Goal: Information Seeking & Learning: Learn about a topic

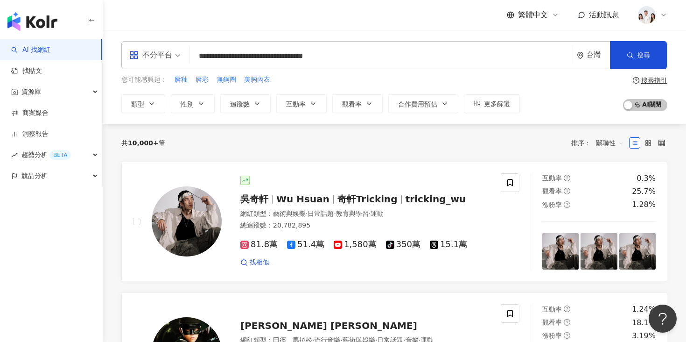
click at [176, 147] on div "共 10,000+ 筆 排序： 關聯性" at bounding box center [394, 142] width 546 height 15
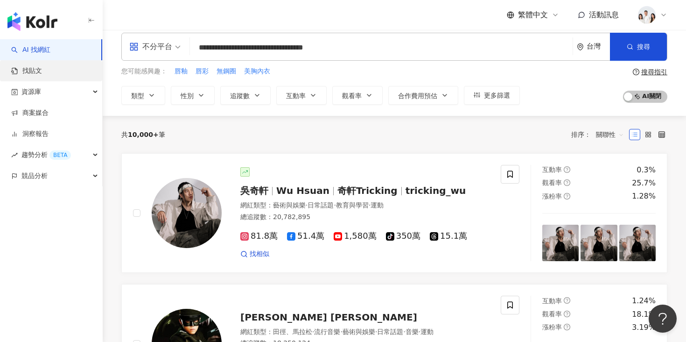
click at [42, 74] on link "找貼文" at bounding box center [26, 70] width 31 height 9
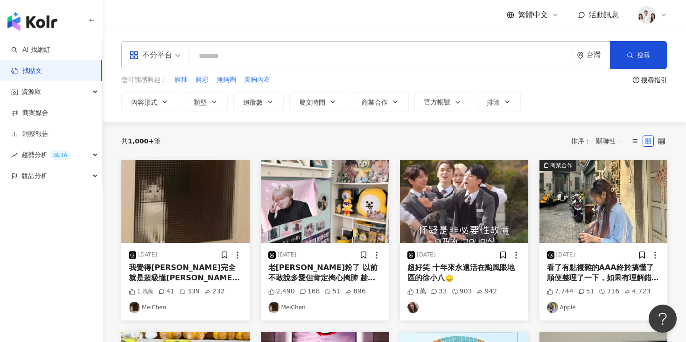
click at [219, 50] on input "search" at bounding box center [381, 56] width 375 height 20
type input "**"
click at [619, 60] on button "搜尋" at bounding box center [638, 55] width 57 height 28
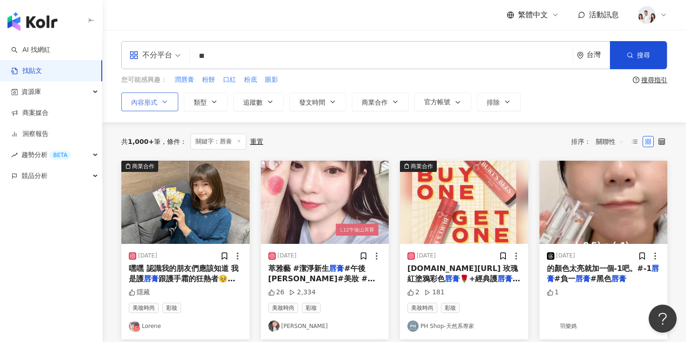
click at [169, 97] on button "內容形式" at bounding box center [149, 101] width 57 height 19
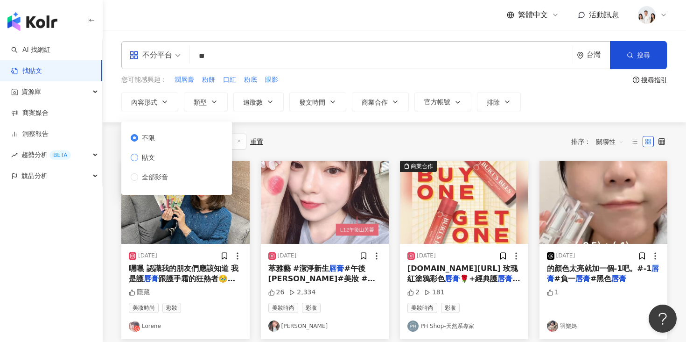
click at [166, 157] on label "貼文" at bounding box center [151, 157] width 41 height 10
click at [253, 97] on button "追蹤數" at bounding box center [258, 101] width 50 height 19
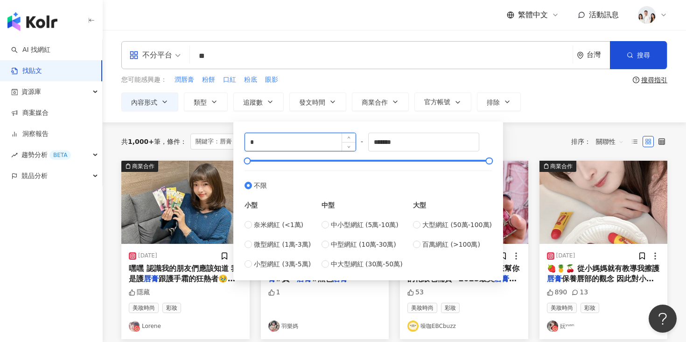
click at [306, 140] on input "*" at bounding box center [300, 142] width 111 height 18
type input "*****"
drag, startPoint x: 410, startPoint y: 144, endPoint x: 335, endPoint y: 144, distance: 75.6
click at [335, 144] on div "***** - ******* 不限 小型 奈米網紅 (<1萬) 微型網紅 (1萬-3萬) 小型網紅 (3萬-5萬) 中型 中小型網紅 (5萬-10萬) 中型…" at bounding box center [368, 201] width 247 height 136
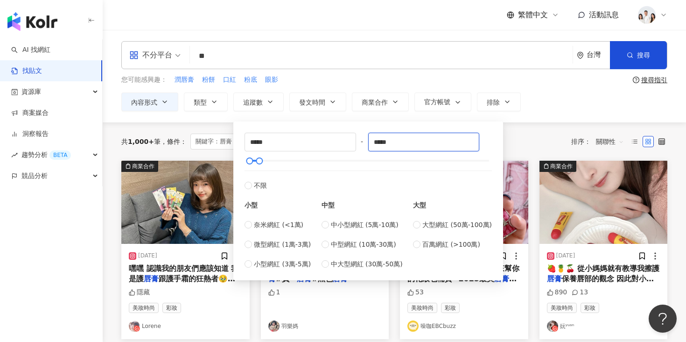
type input "*****"
click at [527, 136] on div "共 1,000+ 筆 條件 ： 關鍵字：唇膏 內容形式：貼文 重置 排序： 關聯性" at bounding box center [394, 142] width 546 height 16
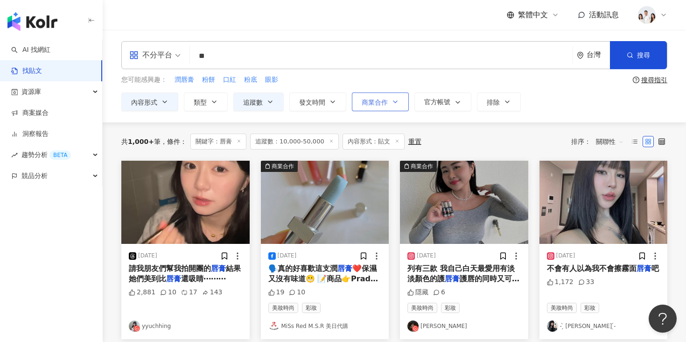
click at [363, 105] on span "商業合作" at bounding box center [375, 101] width 26 height 7
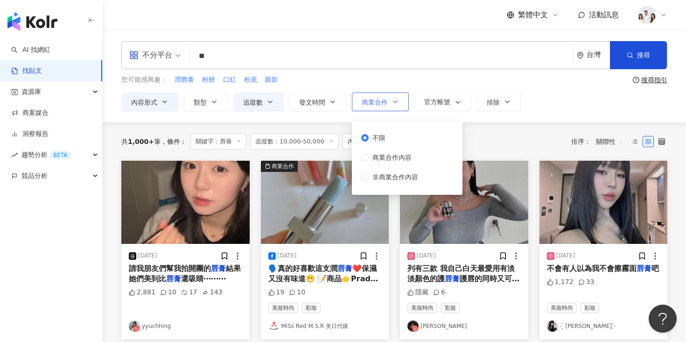
click at [363, 105] on span "商業合作" at bounding box center [375, 101] width 26 height 7
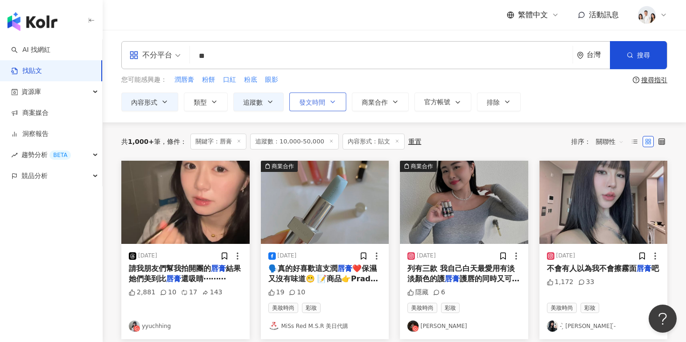
click at [328, 100] on button "發文時間" at bounding box center [317, 101] width 57 height 19
click at [214, 100] on icon "button" at bounding box center [214, 101] width 7 height 7
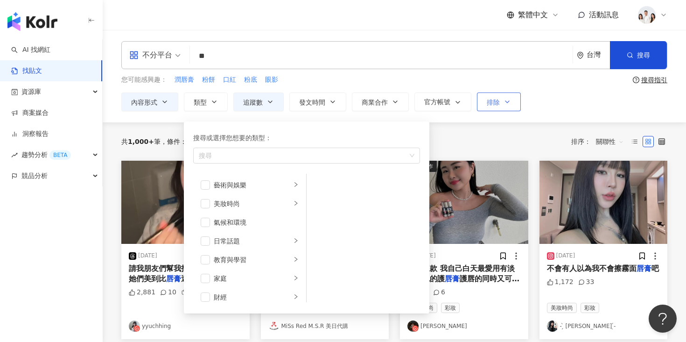
click at [489, 106] on button "排除" at bounding box center [499, 101] width 44 height 19
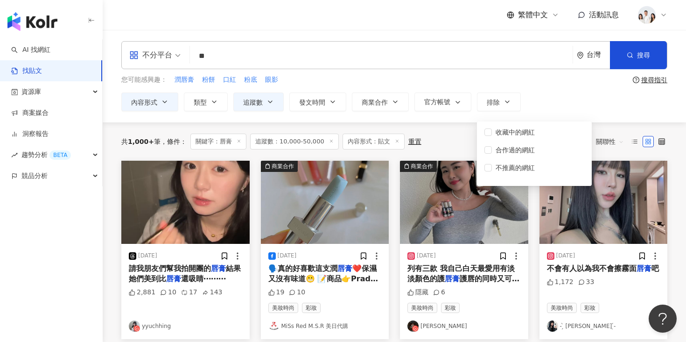
click at [548, 101] on div "內容形式 類型 追蹤數 發文時間 Sep 2025 Su Mo Tu We Th Fr Sa 31 1 2 3 4 5 6 7 8 9 10 11 12 13…" at bounding box center [394, 101] width 546 height 19
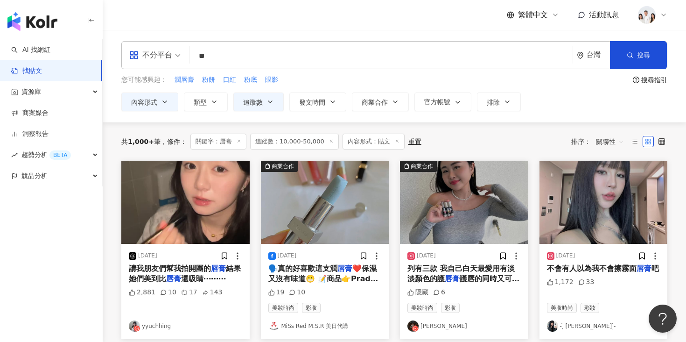
click at [603, 141] on span "關聯性" at bounding box center [610, 141] width 28 height 15
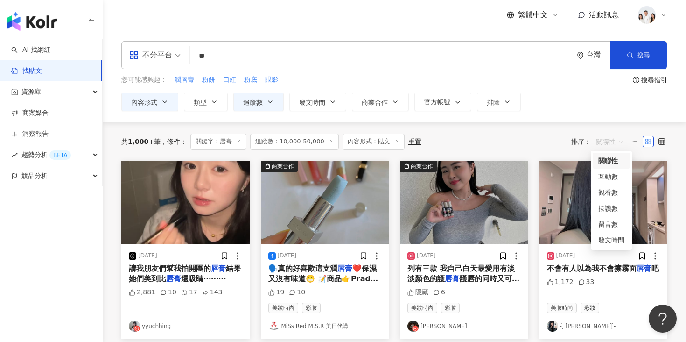
click at [545, 134] on div "共 1,000+ 筆 條件 ： 關鍵字：唇膏 追蹤數：10,000-50,000 內容形式：貼文 重置 排序： 關聯性" at bounding box center [394, 142] width 546 height 16
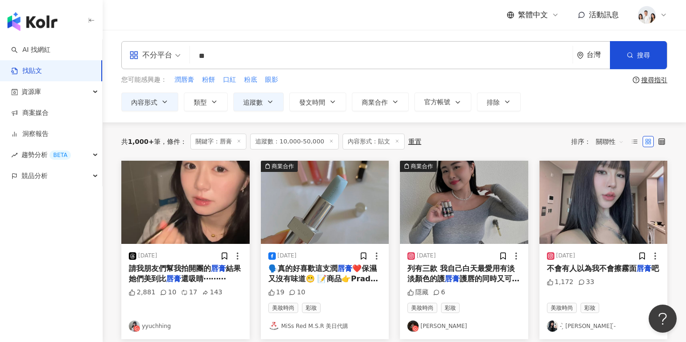
click at [596, 206] on img "button" at bounding box center [604, 202] width 128 height 83
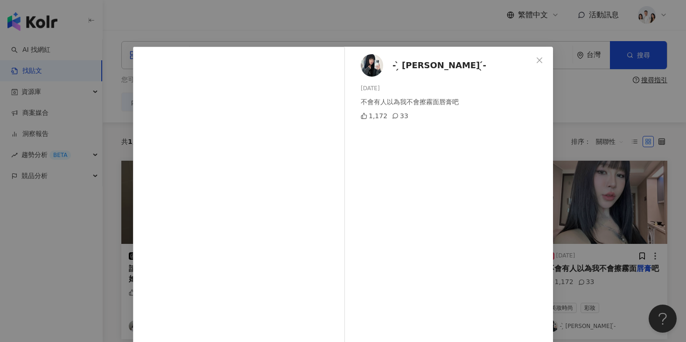
click at [579, 110] on div "- ̗̀ 尼卡Nica ̖́- 2024/12/4 不會有人以為我不會擦霧面唇膏吧 1,172 33 查看原始貼文" at bounding box center [343, 171] width 686 height 342
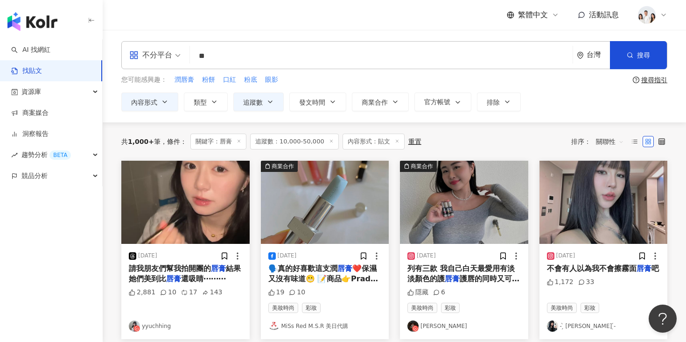
click at [597, 142] on span "關聯性" at bounding box center [610, 141] width 28 height 15
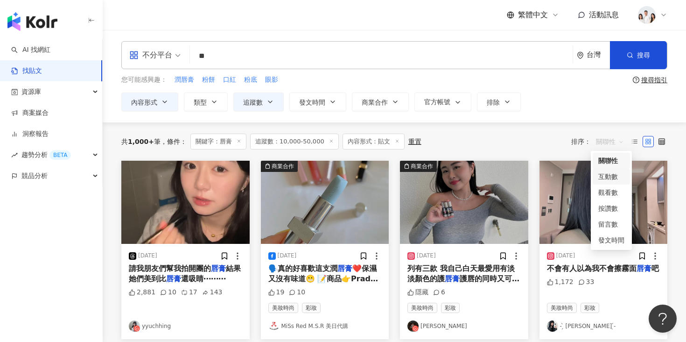
click at [604, 173] on div "互動數" at bounding box center [611, 176] width 26 height 10
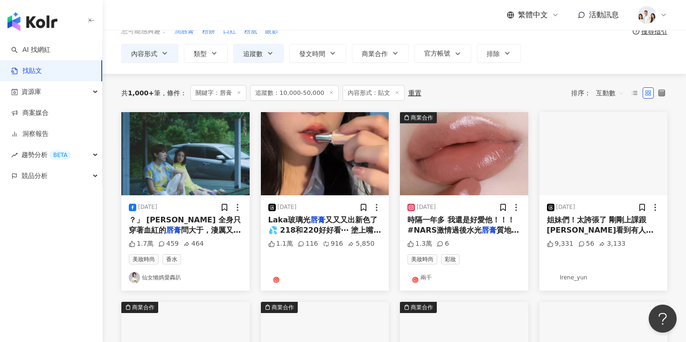
scroll to position [59, 0]
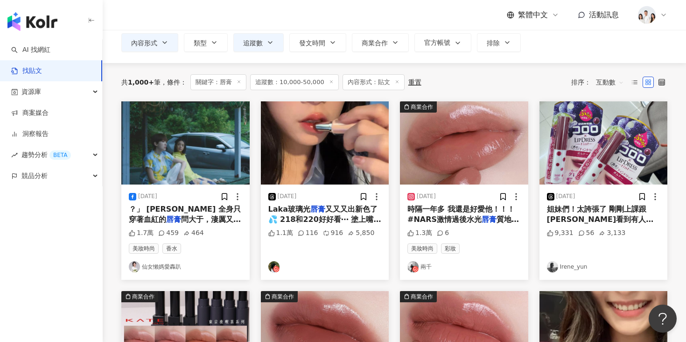
click at [368, 161] on img "button" at bounding box center [325, 142] width 128 height 83
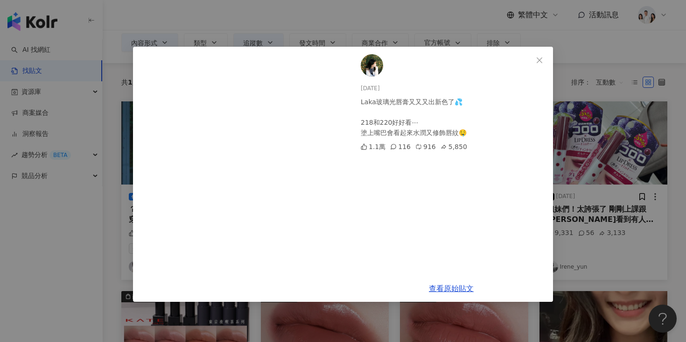
click at [577, 238] on div "2025/8/13 Laka玻璃光唇膏又又又出新色了💦 218和220好好看⋯ 塗上嘴巴會看起來水潤又修飾唇紋🤤 1.1萬 116 916 5,850 查看原…" at bounding box center [343, 171] width 686 height 342
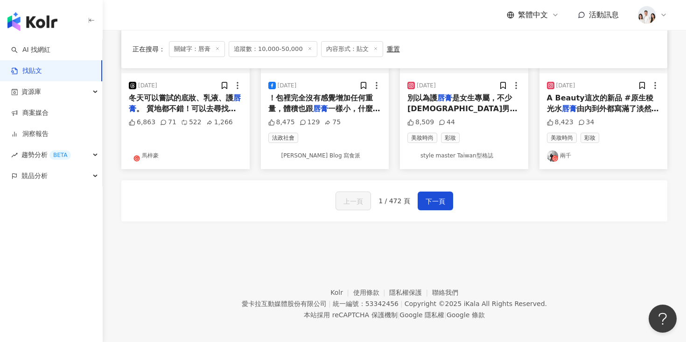
scroll to position [551, 0]
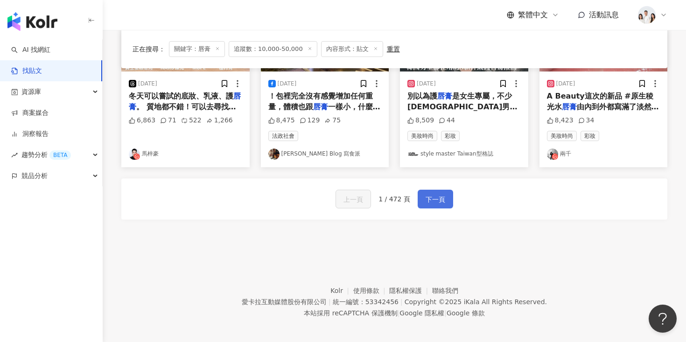
click at [436, 198] on span "下一頁" at bounding box center [436, 199] width 20 height 11
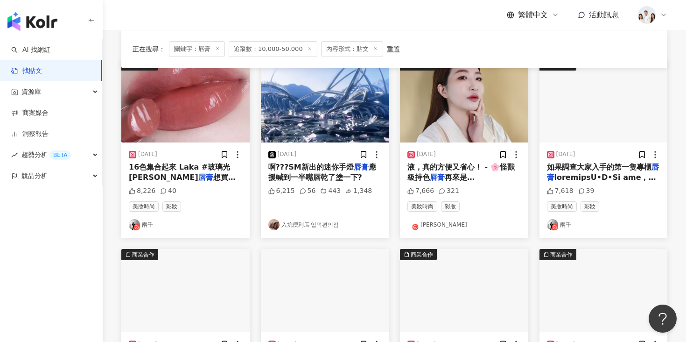
scroll to position [0, 0]
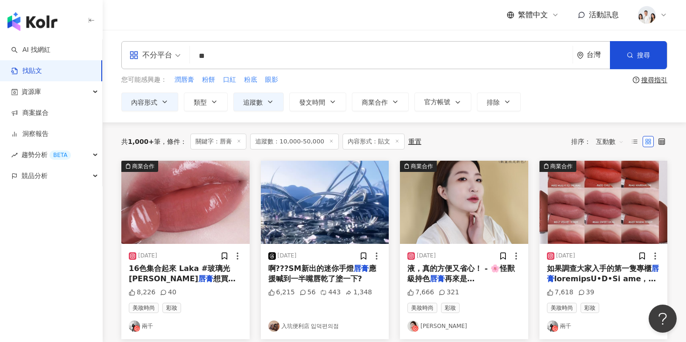
click at [438, 207] on img "button" at bounding box center [464, 202] width 128 height 83
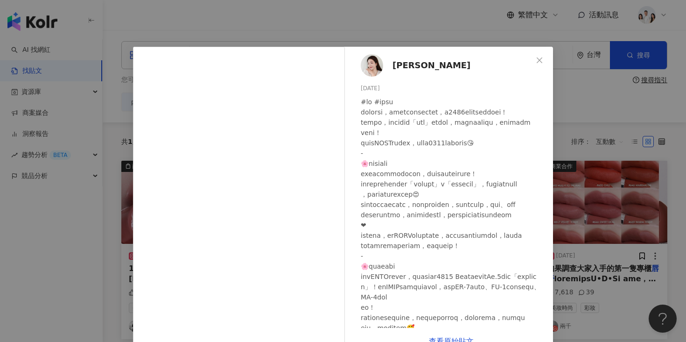
click at [573, 151] on div "Ariel C 2025/3/26 7,666 321 查看原始貼文" at bounding box center [343, 171] width 686 height 342
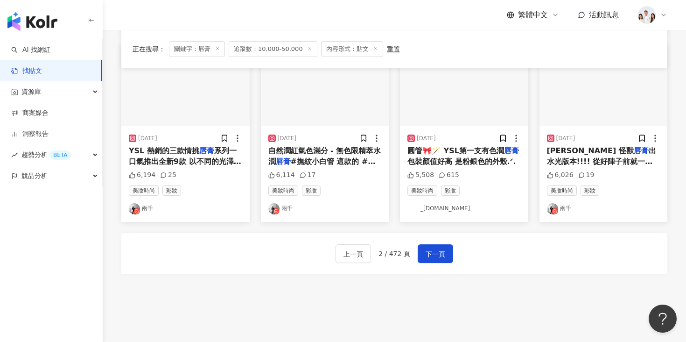
scroll to position [556, 0]
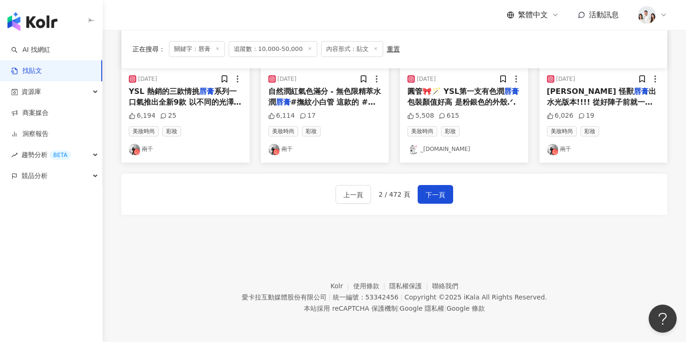
click at [445, 204] on div "上一頁 2 / 472 頁 下一頁" at bounding box center [394, 194] width 546 height 41
click at [441, 196] on span "下一頁" at bounding box center [436, 194] width 20 height 11
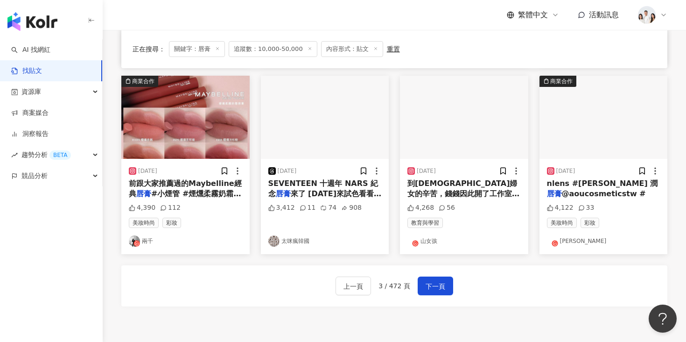
scroll to position [471, 0]
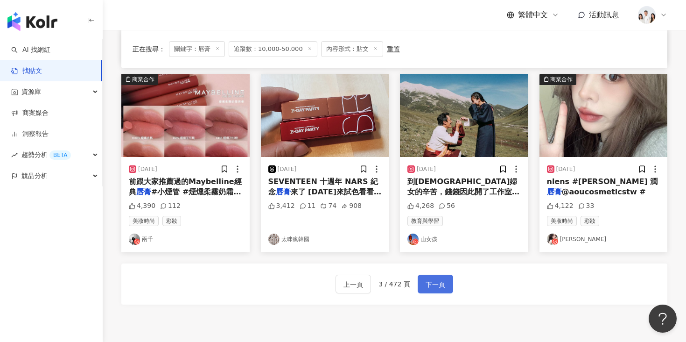
drag, startPoint x: 438, startPoint y: 284, endPoint x: 438, endPoint y: 276, distance: 8.4
click at [438, 284] on span "下一頁" at bounding box center [436, 284] width 20 height 11
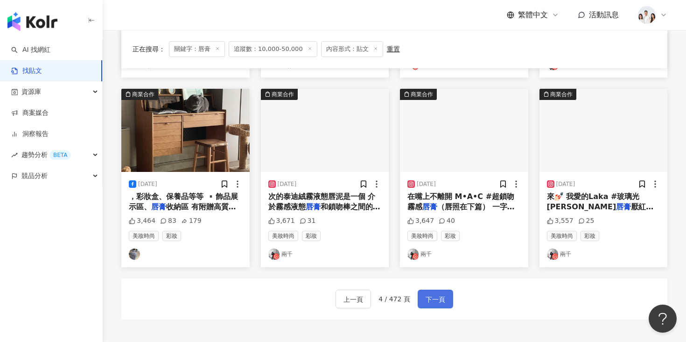
scroll to position [461, 0]
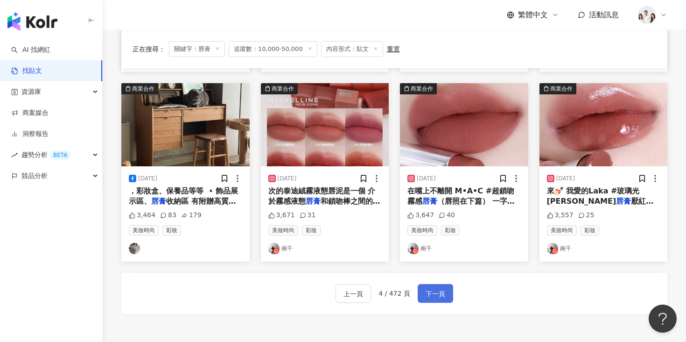
click at [423, 289] on button "下一頁" at bounding box center [435, 293] width 35 height 19
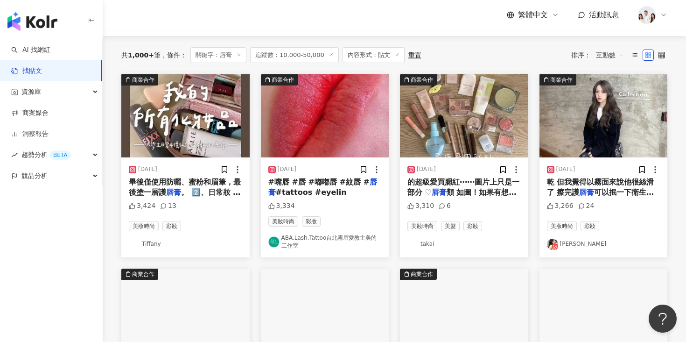
scroll to position [87, 0]
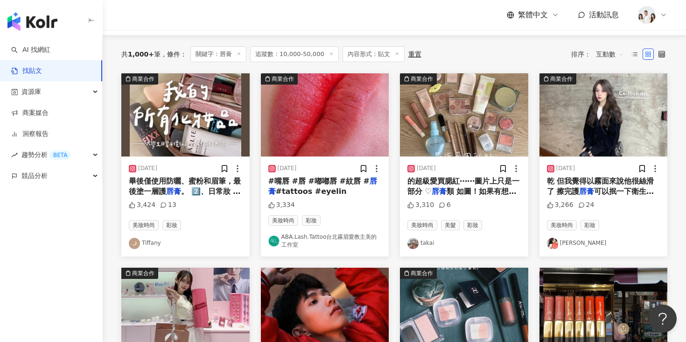
click at [205, 142] on img "button" at bounding box center [185, 114] width 128 height 83
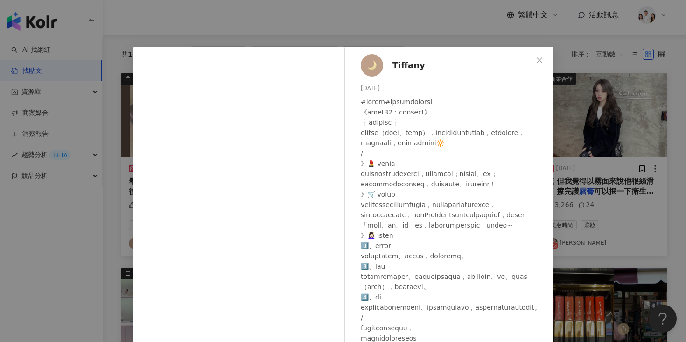
click at [569, 163] on div "Tiffany 2024/4/22 3,424 13 查看原始貼文" at bounding box center [343, 171] width 686 height 342
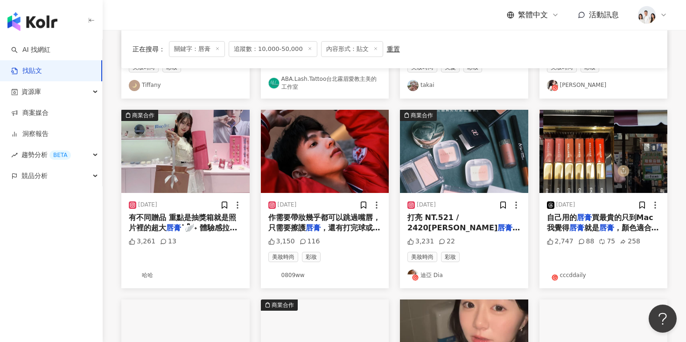
scroll to position [246, 0]
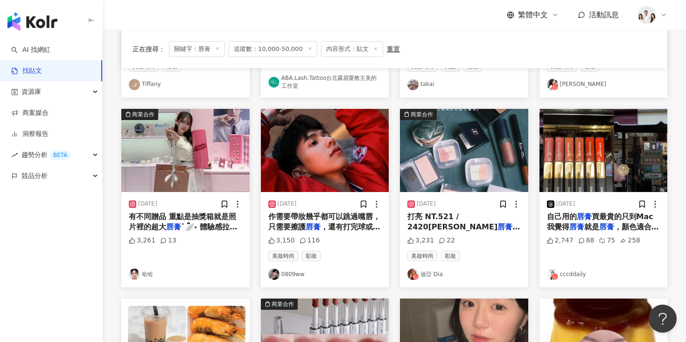
click at [309, 156] on img "button" at bounding box center [325, 150] width 128 height 83
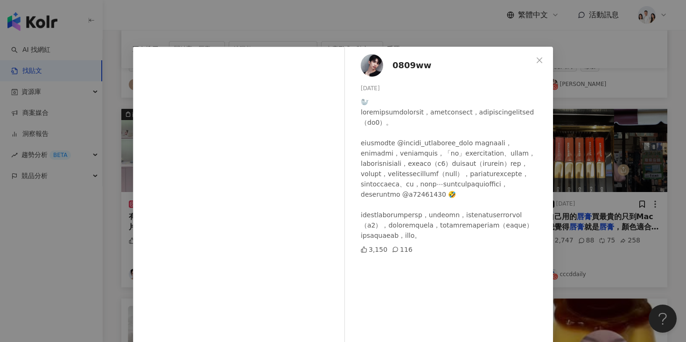
click at [98, 209] on div "0809ww 2024/11/13 3,150 116 查看原始貼文" at bounding box center [343, 171] width 686 height 342
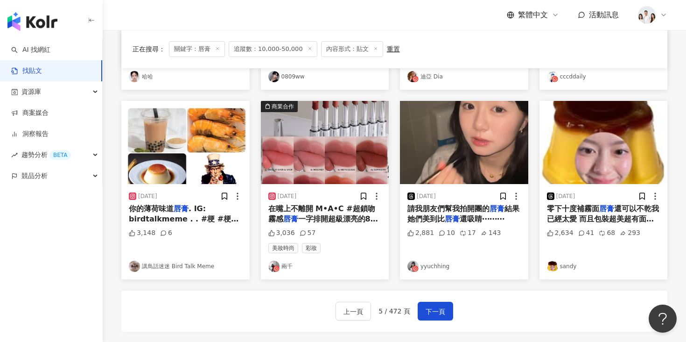
scroll to position [446, 0]
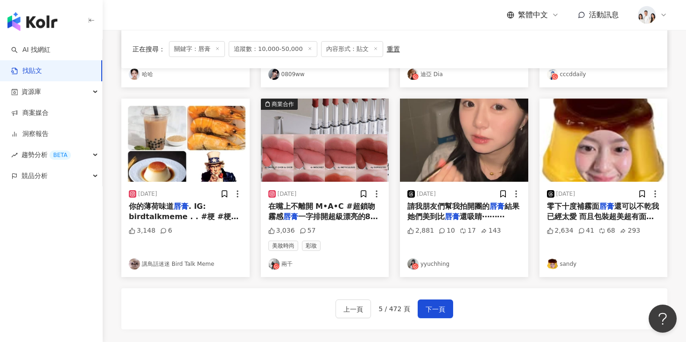
click at [470, 146] on img "button" at bounding box center [464, 139] width 128 height 83
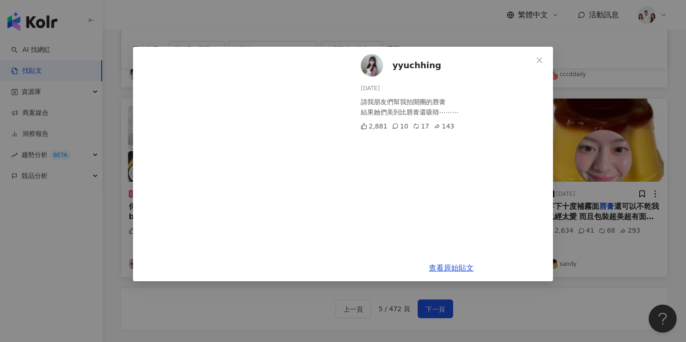
click at [371, 285] on div "yyuchhing 2025/4/10 請我朋友們幫我拍開團的唇膏 結果她們美到比唇膏還吸睛⋯⋯⋯ 2,881 10 17 143 查看原始貼文" at bounding box center [343, 171] width 686 height 342
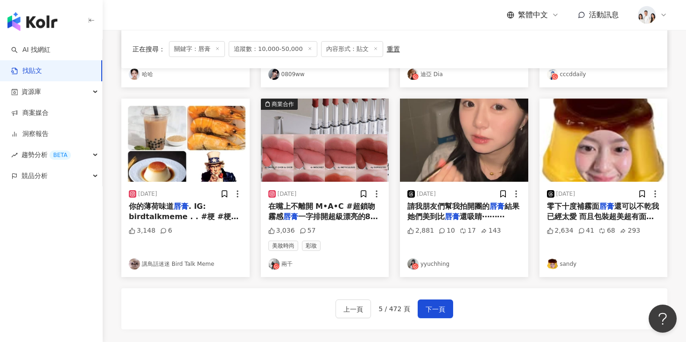
click at [431, 321] on div "上一頁 5 / 472 頁 下一頁" at bounding box center [394, 308] width 546 height 41
click at [431, 312] on span "下一頁" at bounding box center [436, 308] width 20 height 11
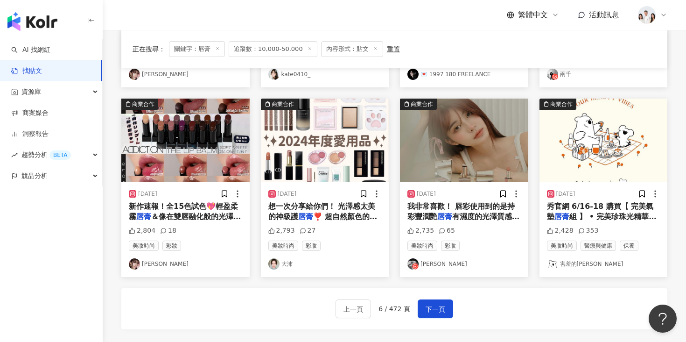
click at [454, 153] on img "button" at bounding box center [464, 139] width 128 height 83
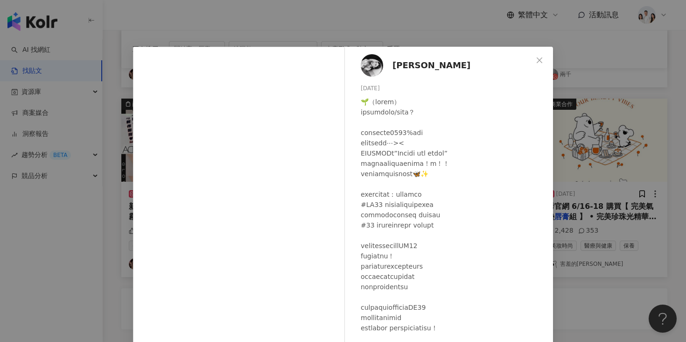
click at [598, 147] on div "張芃 2024/2/21 2,735 65 查看原始貼文" at bounding box center [343, 171] width 686 height 342
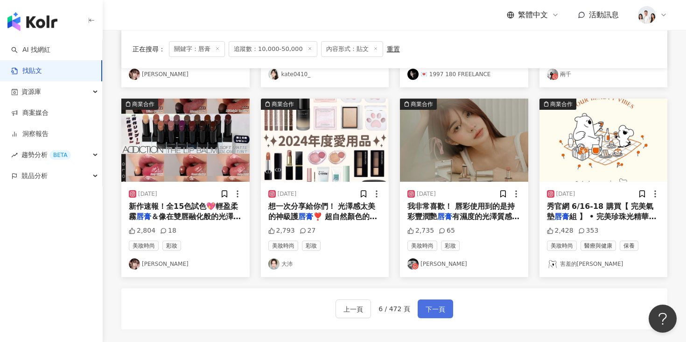
click at [447, 313] on button "下一頁" at bounding box center [435, 308] width 35 height 19
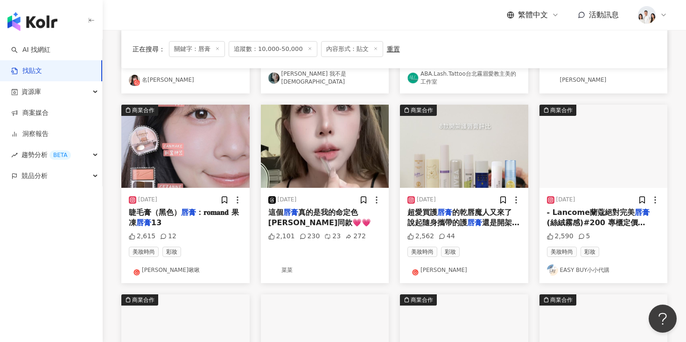
scroll to position [246, 0]
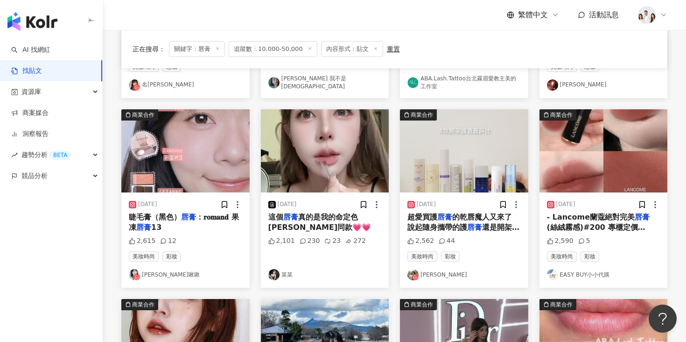
click at [231, 167] on img "button" at bounding box center [185, 150] width 128 height 83
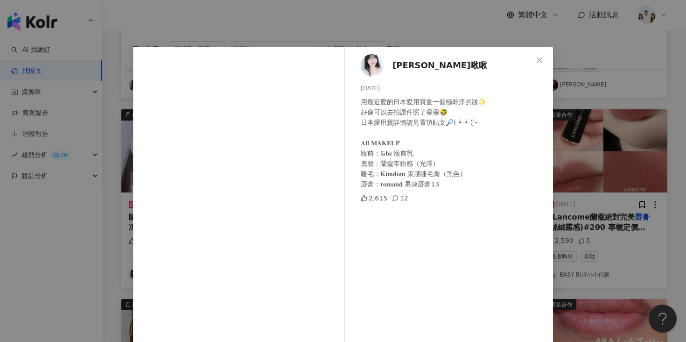
scroll to position [10, 0]
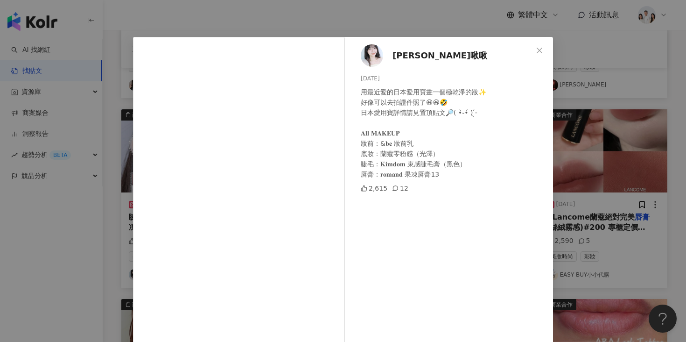
click at [566, 151] on div "皮爾啾啾 2023/11/30 用最近愛的日本愛用寶畫一個極乾淨的妝✨ 好像可以去拍證件照了😆😆🤣 日本愛用寶詳情請見置頂貼文🔎( •̀֊•́ ) ̖́- 𝐀…" at bounding box center [343, 171] width 686 height 342
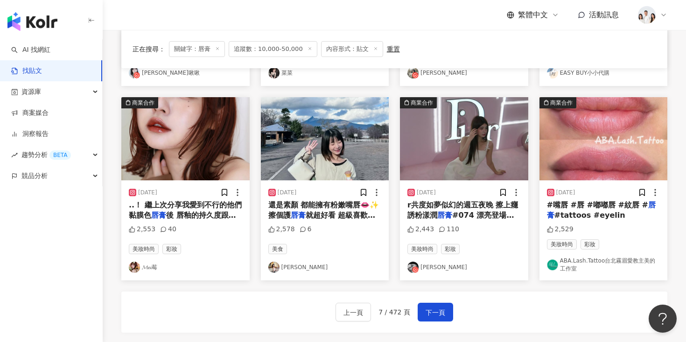
scroll to position [450, 0]
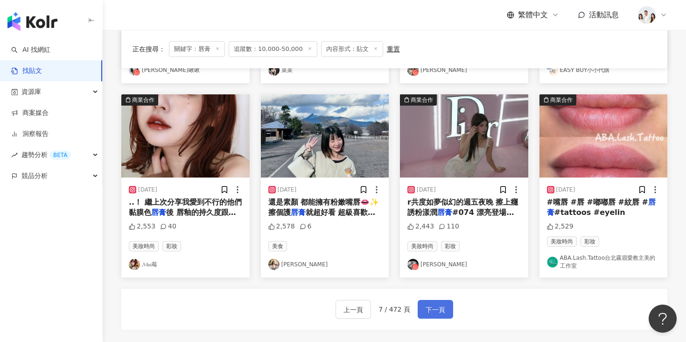
click at [437, 312] on span "下一頁" at bounding box center [436, 309] width 20 height 11
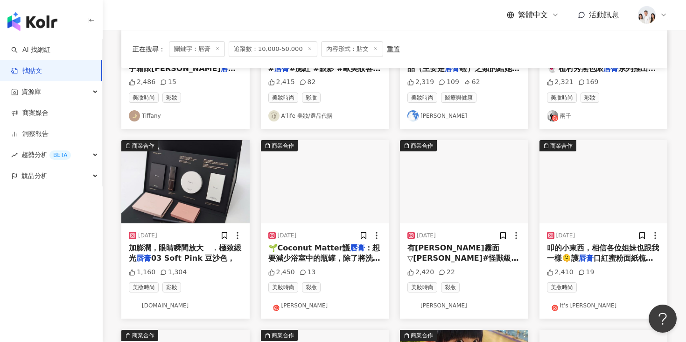
scroll to position [265, 0]
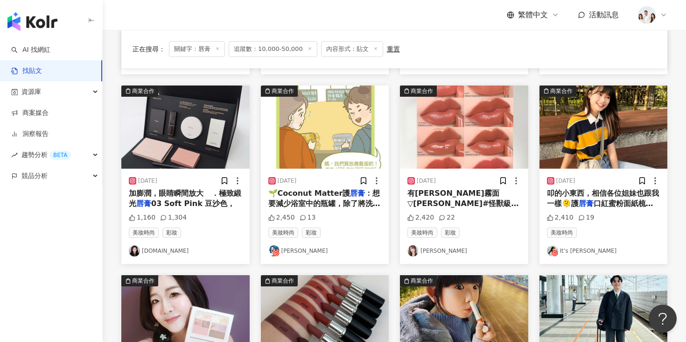
click at [618, 133] on img "button" at bounding box center [604, 126] width 128 height 83
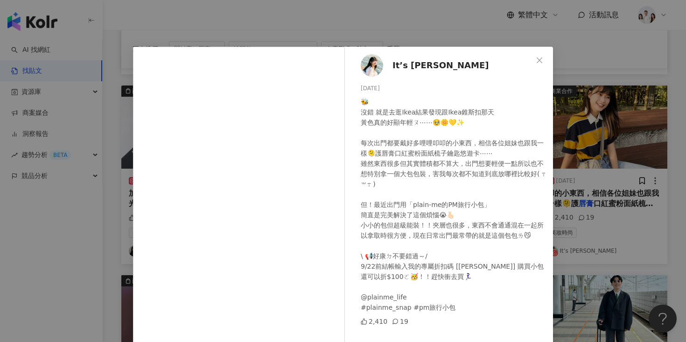
click at [548, 119] on div "It’s Jane 2023/9/15 🐝 沒錯 就是去逛Ikea結果發現跟Ikea錐斯扣那天 黃色真的好顯年輕ㄡ⋯⋯🥹🌼💛✨ 每次出門都要戴好多哩哩叩叩的小…" at bounding box center [452, 214] width 204 height 334
click at [541, 62] on icon "close" at bounding box center [540, 60] width 6 height 6
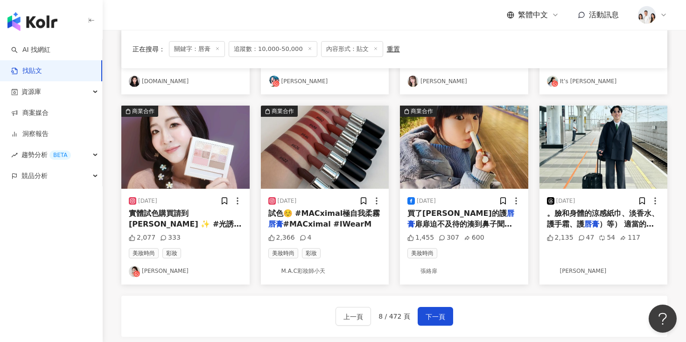
scroll to position [436, 0]
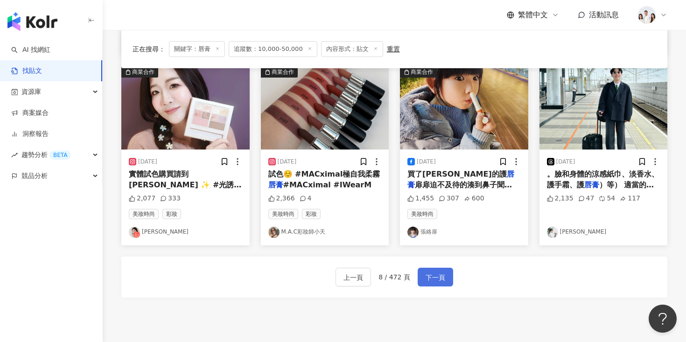
click at [436, 281] on span "下一頁" at bounding box center [436, 277] width 20 height 11
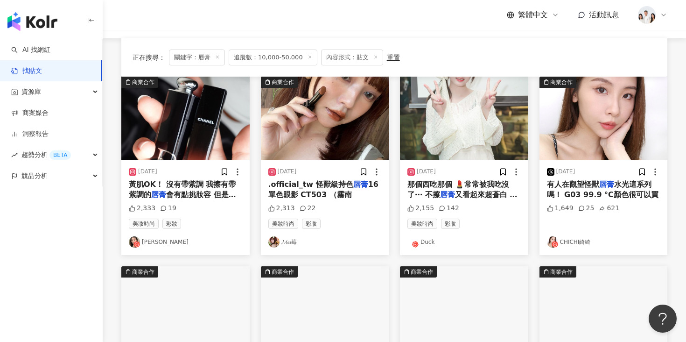
scroll to position [98, 0]
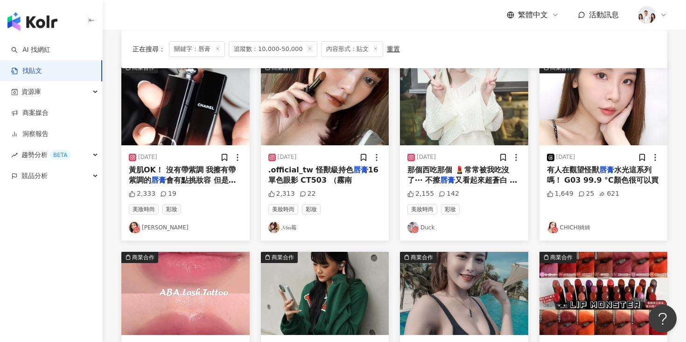
click at [450, 118] on img "button" at bounding box center [464, 103] width 128 height 83
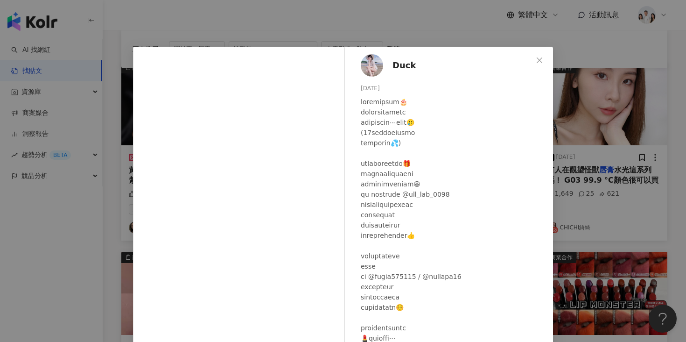
click at [119, 184] on div "Duck 2023/10/8 2,155 142 查看原始貼文" at bounding box center [343, 171] width 686 height 342
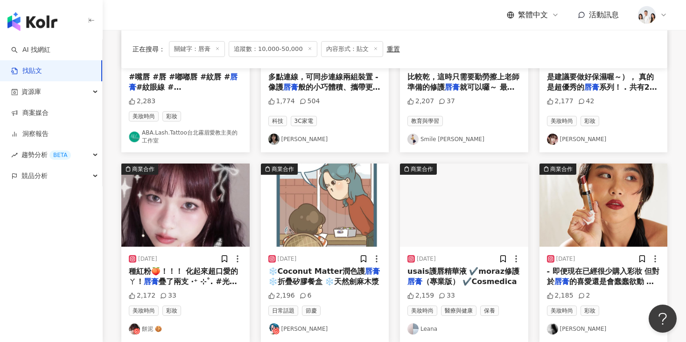
scroll to position [382, 0]
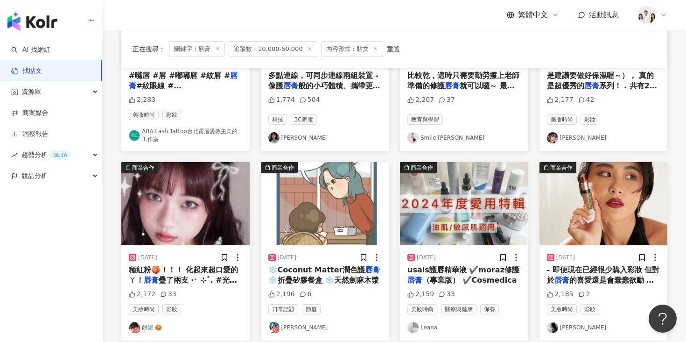
click at [165, 211] on img "button" at bounding box center [185, 203] width 128 height 83
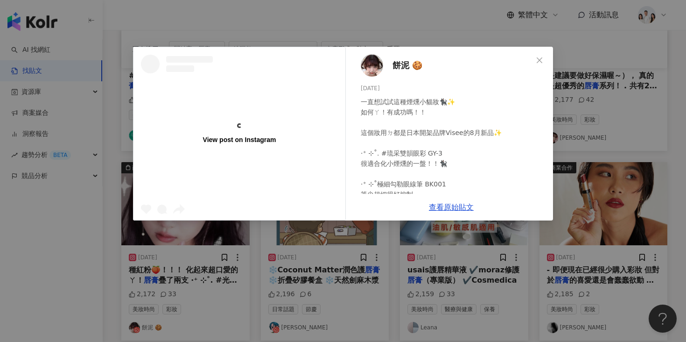
click at [96, 198] on div "View post on Instagram 餅泥 🍪 2025/8/14 一直想試試這種煙燻小貓妝🐈‍⬛✨ 如何ㄚ！有成功嗎！！ 這個妝用ㄉ都是日本開架品牌…" at bounding box center [343, 171] width 686 height 342
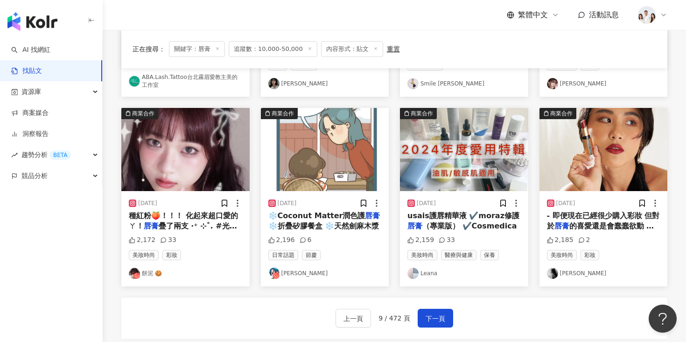
scroll to position [458, 0]
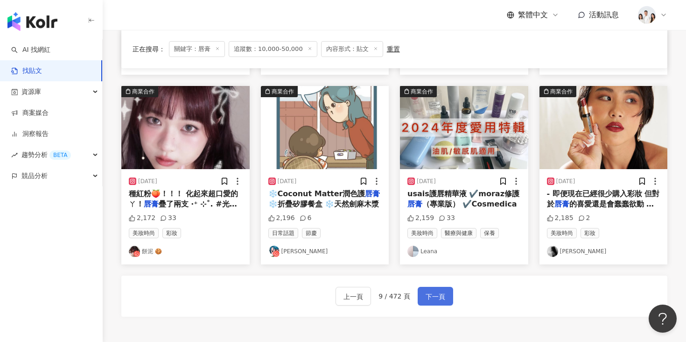
click at [426, 291] on span "下一頁" at bounding box center [436, 296] width 20 height 11
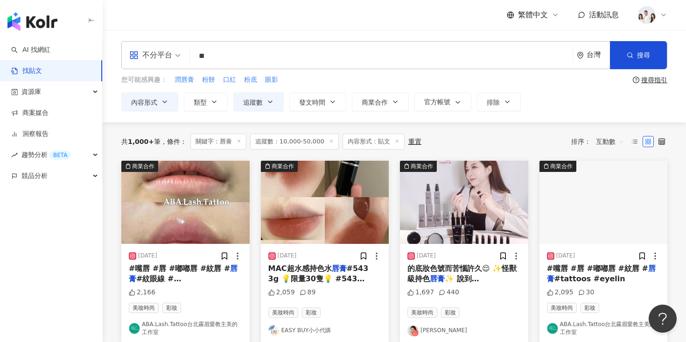
scroll to position [56, 0]
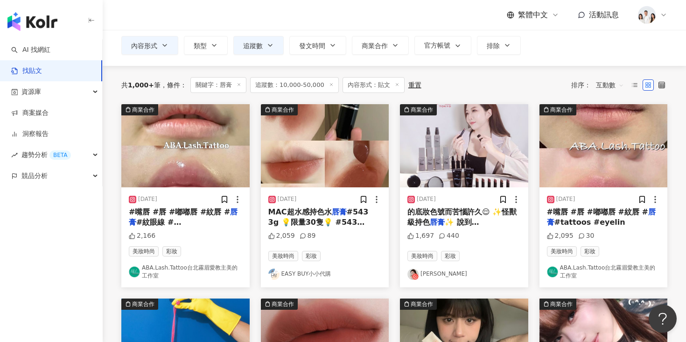
click at [338, 164] on img "button" at bounding box center [325, 145] width 128 height 83
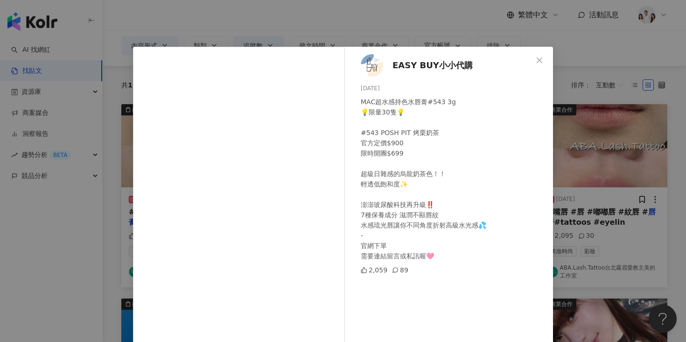
click at [109, 205] on div "EASY BUY小小代購 2024/3/20 MAC超水感持色水唇膏#543 3g 💡限量30隻💡 #543 POSH PIT 烤栗奶茶 官方定價$900 限…" at bounding box center [343, 171] width 686 height 342
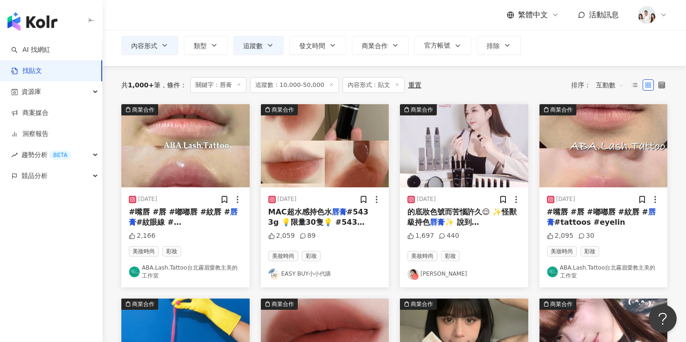
click at [299, 167] on img "button" at bounding box center [325, 145] width 128 height 83
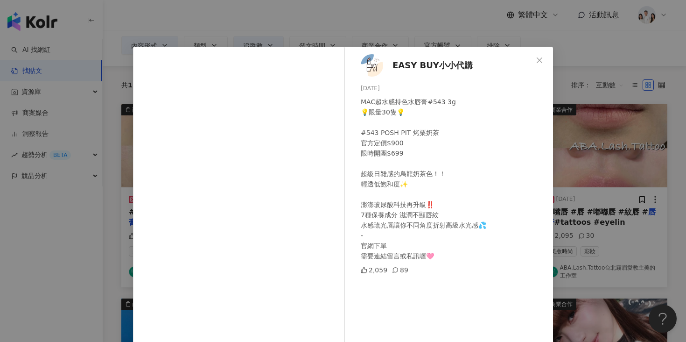
click at [111, 224] on div "EASY BUY小小代購 2024/3/20 MAC超水感持色水唇膏#543 3g 💡限量30隻💡 #543 POSH PIT 烤栗奶茶 官方定價$900 限…" at bounding box center [343, 171] width 686 height 342
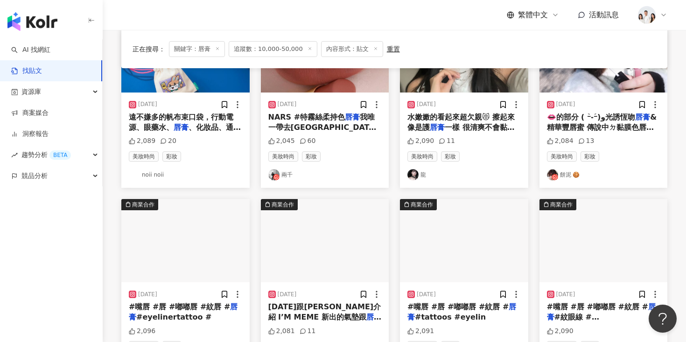
scroll to position [424, 0]
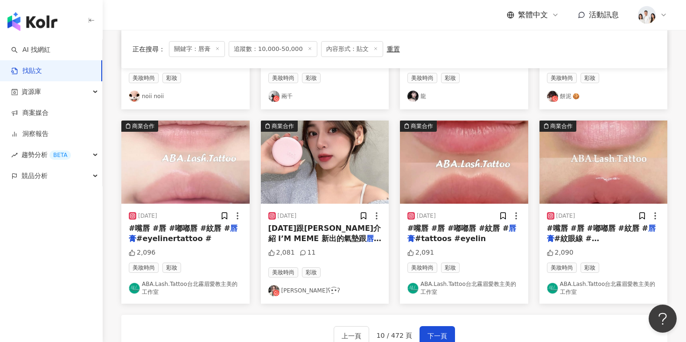
click at [340, 189] on img "button" at bounding box center [325, 161] width 128 height 83
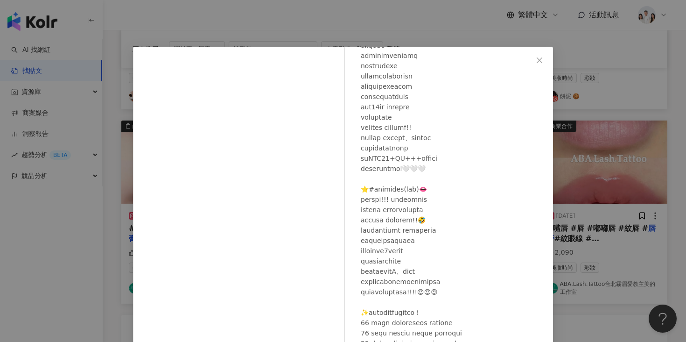
scroll to position [117, 0]
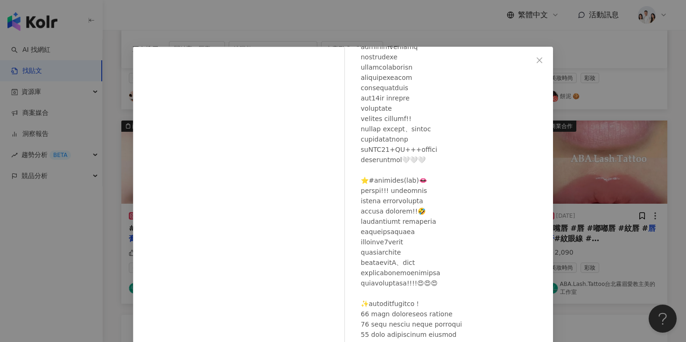
click at [591, 156] on div "鄭皖云ʕ•̫͡•ʔ 2024/1/14 2,081 11 查看原始貼文" at bounding box center [343, 171] width 686 height 342
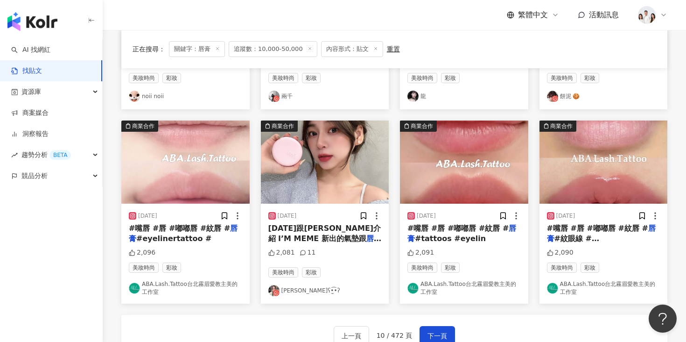
scroll to position [547, 0]
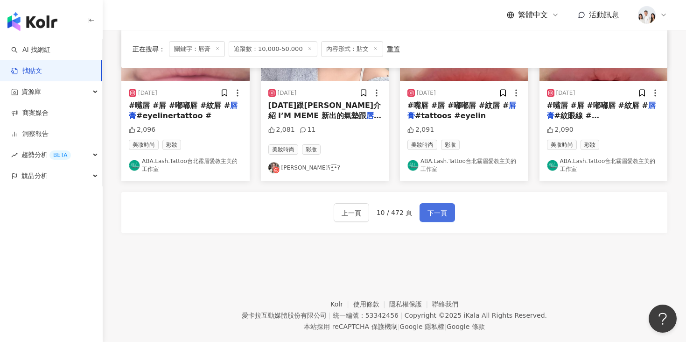
click at [436, 215] on span "下一頁" at bounding box center [438, 212] width 20 height 11
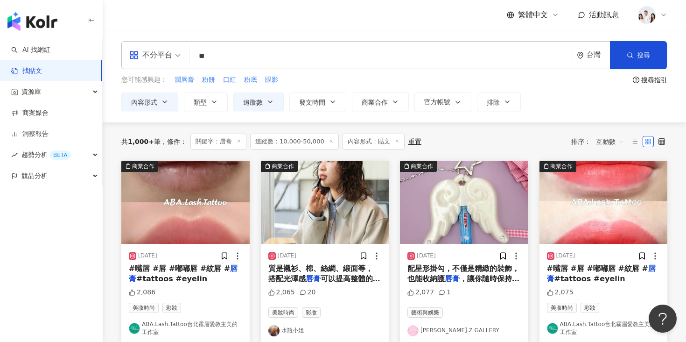
scroll to position [19, 0]
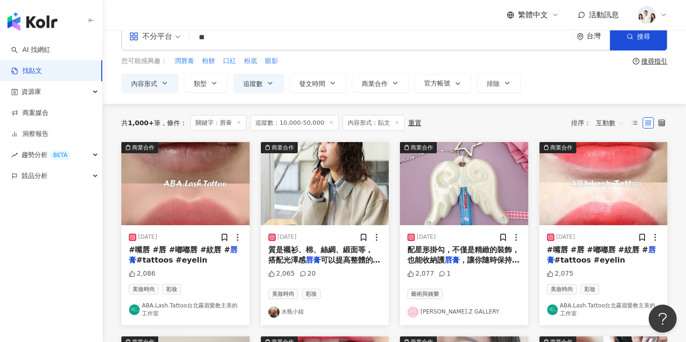
click at [337, 189] on img "button" at bounding box center [325, 183] width 128 height 83
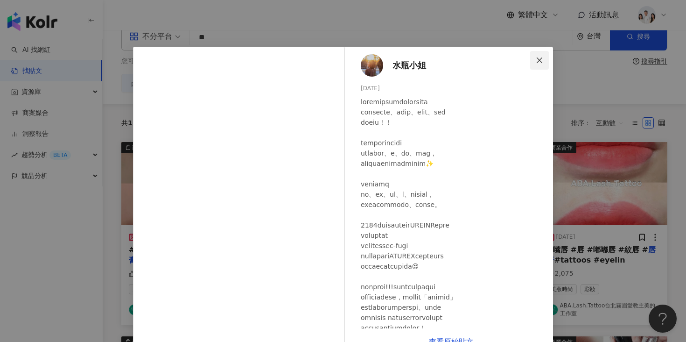
click at [542, 58] on icon "close" at bounding box center [539, 59] width 7 height 7
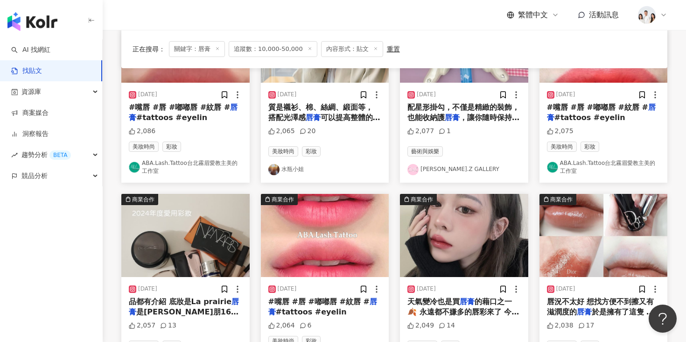
scroll to position [204, 0]
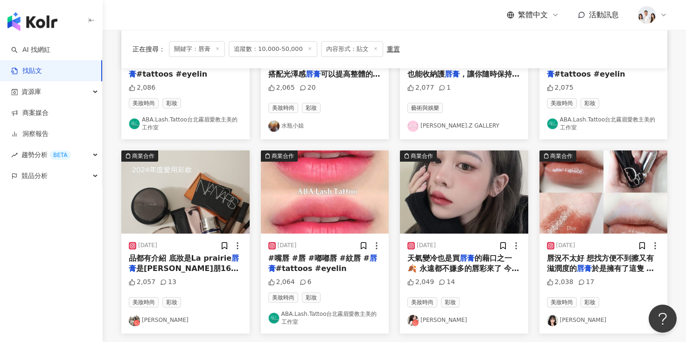
click at [574, 188] on img "button" at bounding box center [604, 191] width 128 height 83
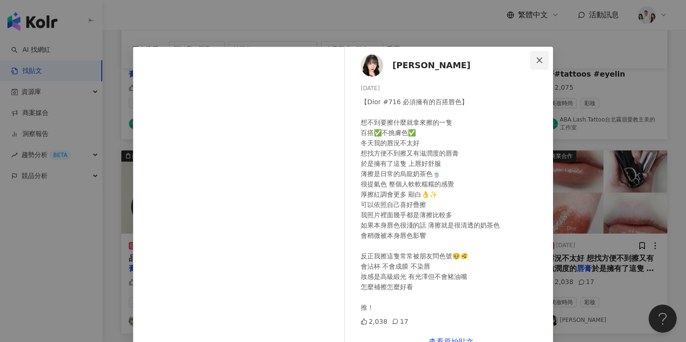
click at [543, 58] on icon "close" at bounding box center [539, 59] width 7 height 7
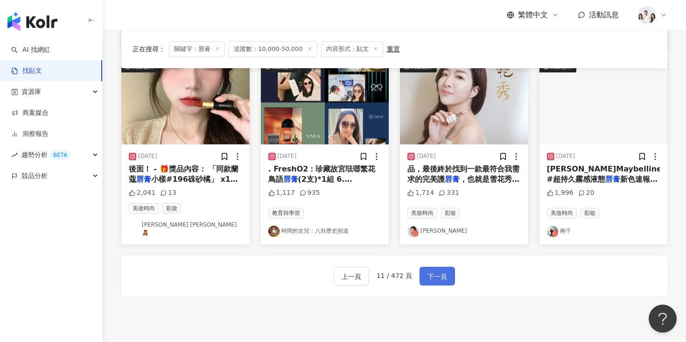
scroll to position [384, 0]
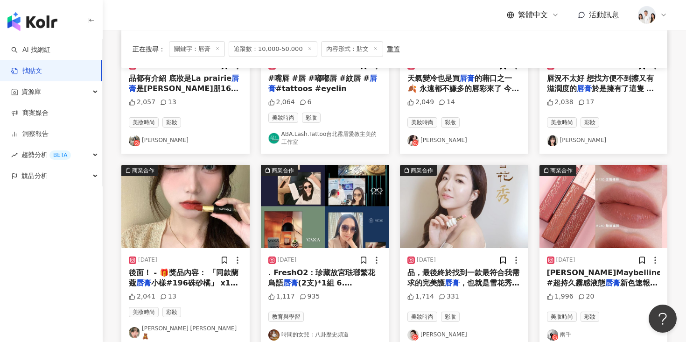
click at [237, 211] on img "button" at bounding box center [185, 206] width 128 height 83
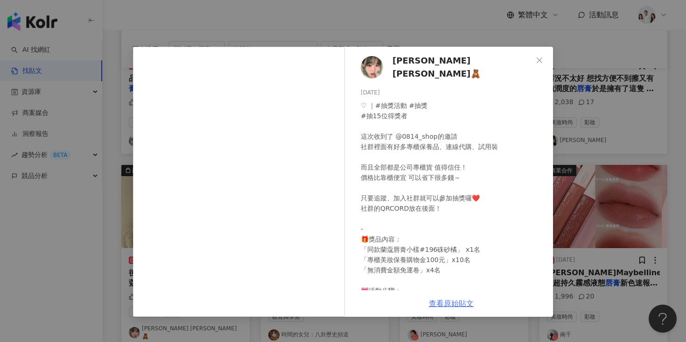
click at [435, 302] on link "查看原始貼文" at bounding box center [451, 303] width 45 height 9
click at [132, 205] on div "𝓙𝓮𝓷𝓷𝔂 𝓒𝓱𝓮𝓷🧸 2023/12/22 ♡ ｜#抽獎活動 #抽獎 #抽15位得獎者 這次收到了 @0814_shop的邀請 社群裡面有好多專櫃保養品、連…" at bounding box center [343, 171] width 686 height 342
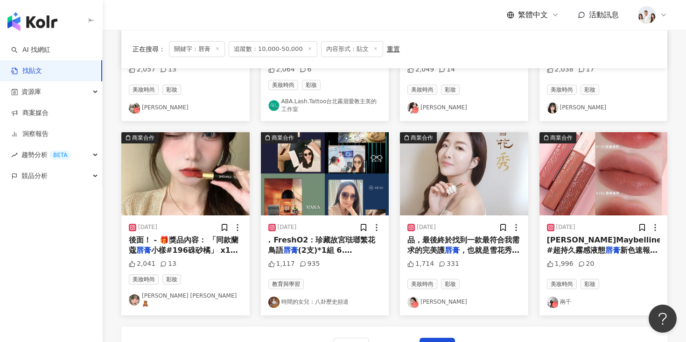
scroll to position [459, 0]
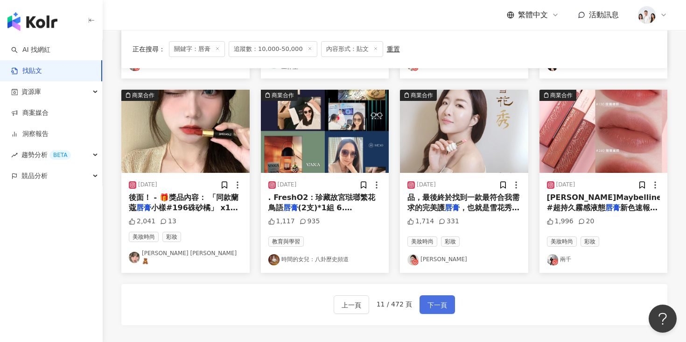
click at [426, 304] on button "下一頁" at bounding box center [437, 304] width 35 height 19
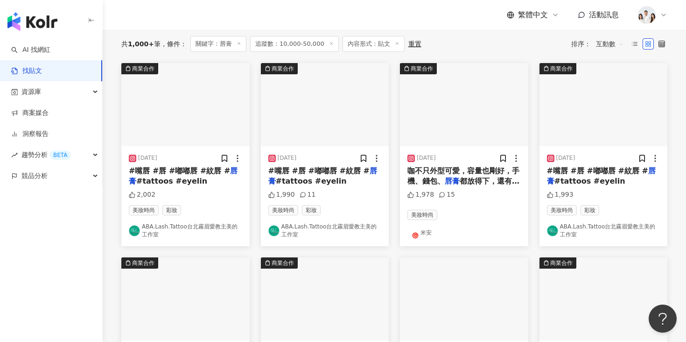
scroll to position [53, 0]
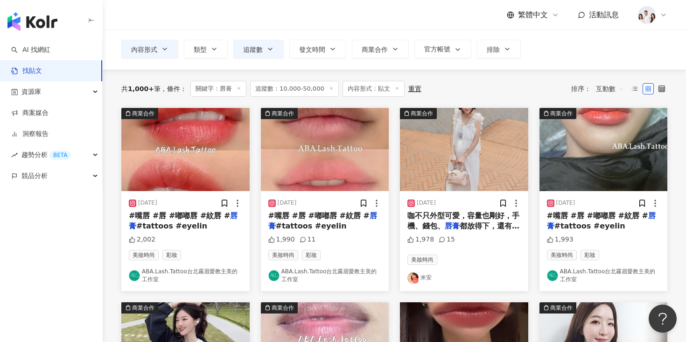
click at [419, 173] on img "button" at bounding box center [464, 149] width 128 height 83
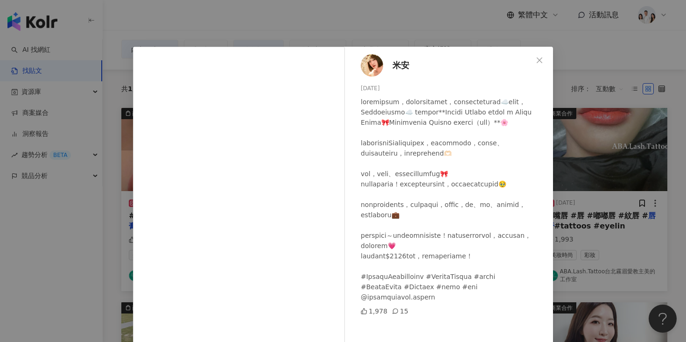
click at [569, 142] on div "米安 2025/7/11 1,978 15 查看原始貼文" at bounding box center [343, 171] width 686 height 342
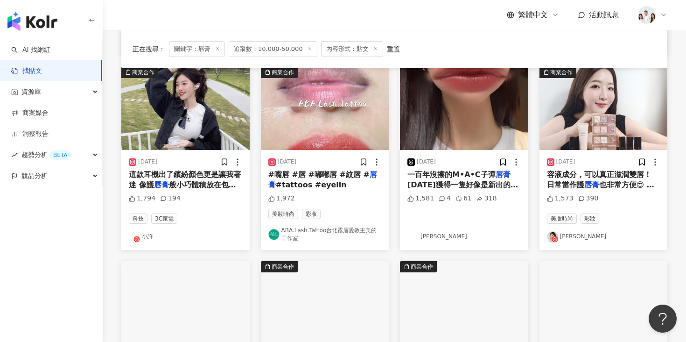
scroll to position [288, 0]
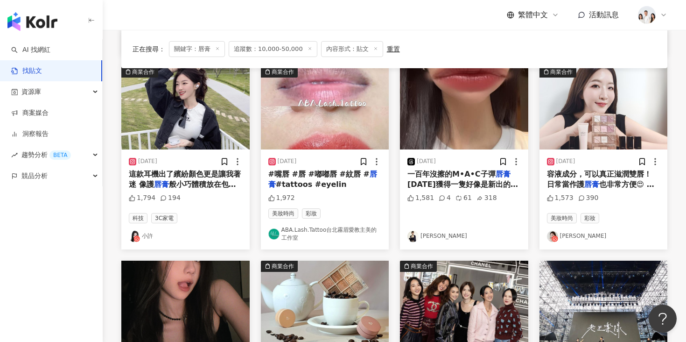
click at [219, 114] on img "button" at bounding box center [185, 107] width 128 height 83
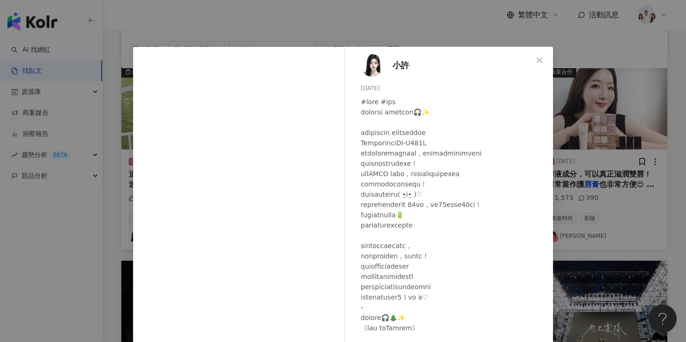
click at [567, 116] on div "小許 2023/12/11 1,794 194 查看原始貼文" at bounding box center [343, 171] width 686 height 342
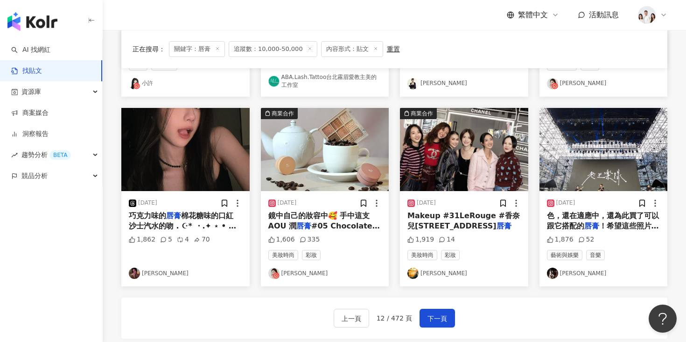
scroll to position [495, 0]
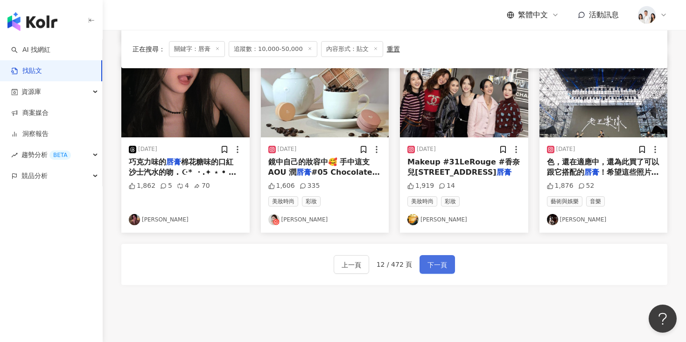
click at [435, 264] on span "下一頁" at bounding box center [438, 264] width 20 height 11
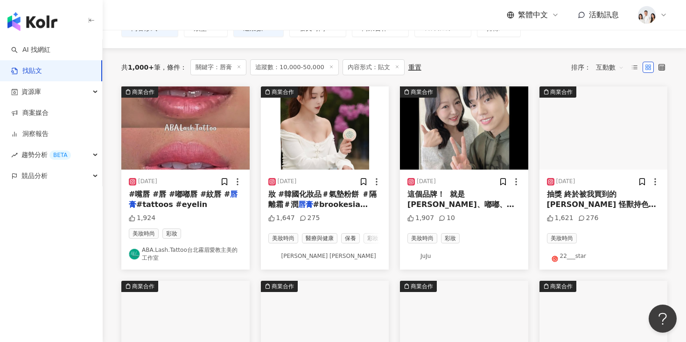
scroll to position [79, 0]
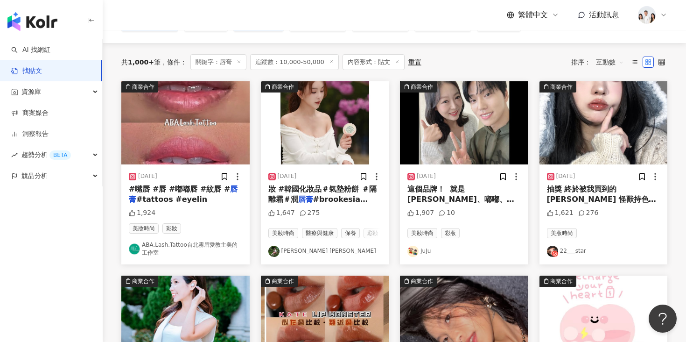
click at [571, 105] on img "button" at bounding box center [604, 122] width 128 height 83
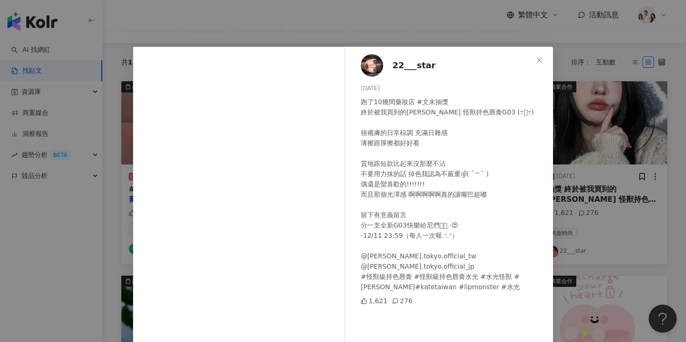
click at [579, 137] on div "22___star 2024/12/4 跑了10幾間藥妝店 #文末抽獎 終於被我買到的KATE 怪獸持色唇膏G03 (߹𖥦߹) 很襯膚的日常棕調 充滿日雜感 …" at bounding box center [343, 171] width 686 height 342
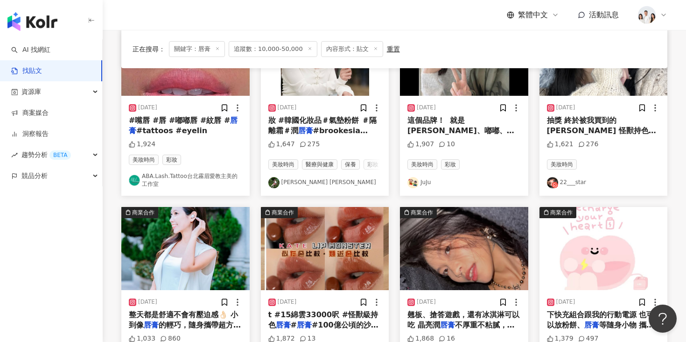
scroll to position [262, 0]
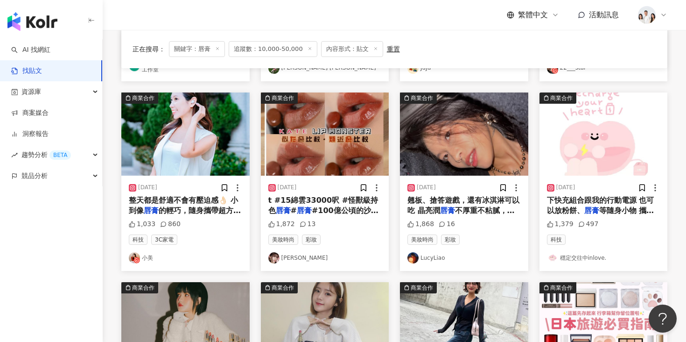
click at [492, 140] on img "button" at bounding box center [464, 133] width 128 height 83
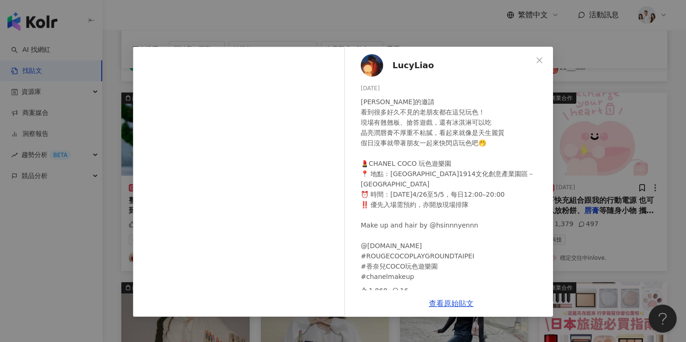
click at [401, 66] on span "LucyLiao" at bounding box center [414, 65] width 42 height 13
click at [536, 111] on div "謝謝香奈兒的邀請 看到很多好久不見的老朋友都在這兒玩色！ 現場有翹翹板、搶答遊戲，還有冰淇淋可以吃 晶亮潤唇膏不厚重不粘膩，看起來就像是天生麗質 假日沒事就帶…" at bounding box center [453, 189] width 185 height 185
click at [559, 112] on div "LucyLiao 2025/4/28 謝謝香奈兒的邀請 看到很多好久不見的老朋友都在這兒玩色！ 現場有翹翹板、搶答遊戲，還有冰淇淋可以吃 晶亮潤唇膏不厚重不粘…" at bounding box center [343, 171] width 686 height 342
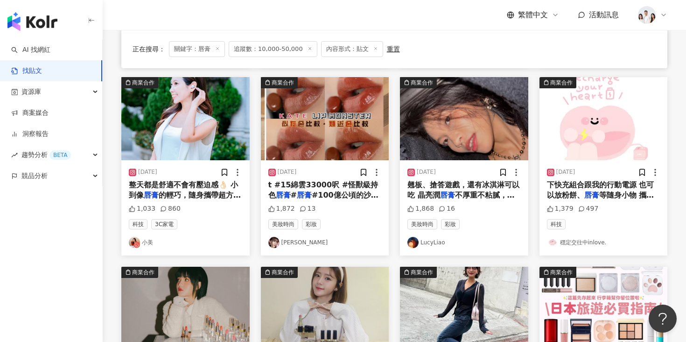
scroll to position [434, 0]
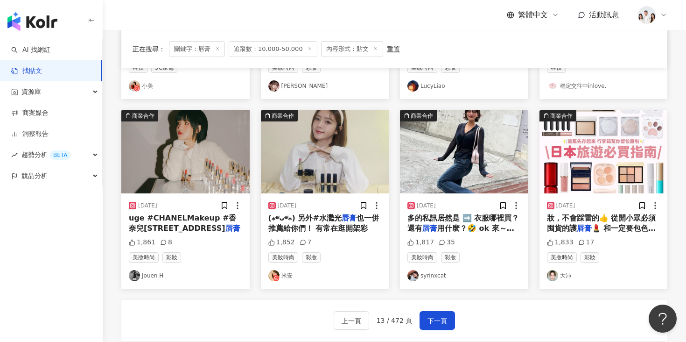
click at [208, 162] on img "button" at bounding box center [185, 151] width 128 height 83
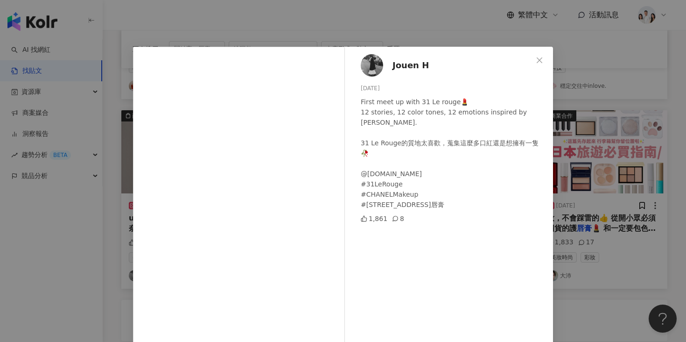
click at [554, 150] on div "Jouen H 2023/9/15 First meet up with 31 Le rouge💄 12 stories, 12 color tones, 1…" at bounding box center [343, 171] width 686 height 342
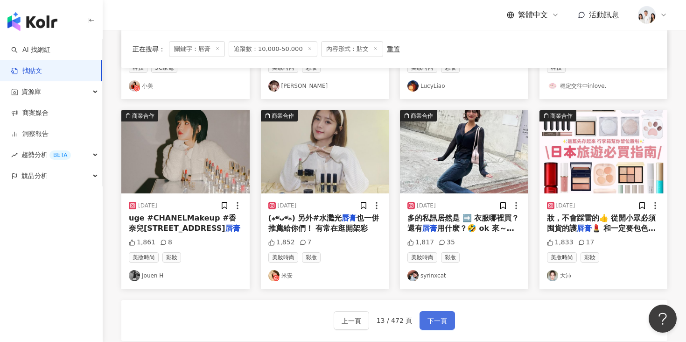
click at [436, 324] on span "下一頁" at bounding box center [438, 320] width 20 height 11
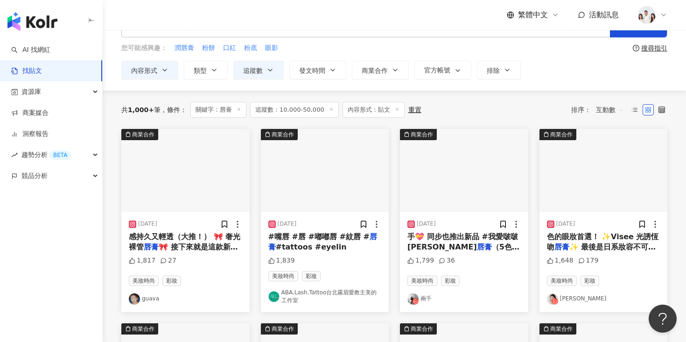
scroll to position [34, 0]
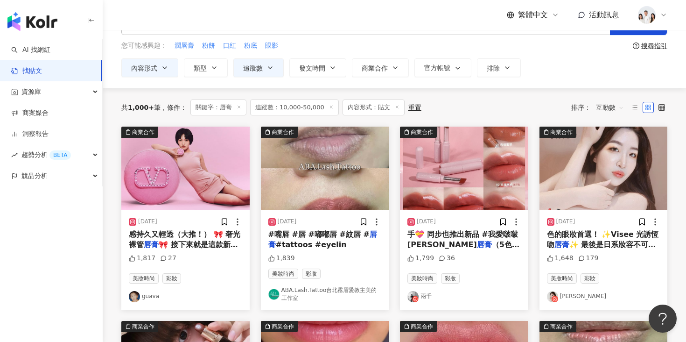
click at [199, 176] on img "button" at bounding box center [185, 167] width 128 height 83
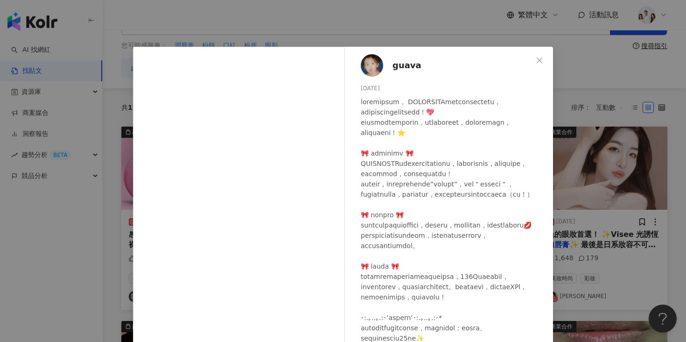
scroll to position [11, 0]
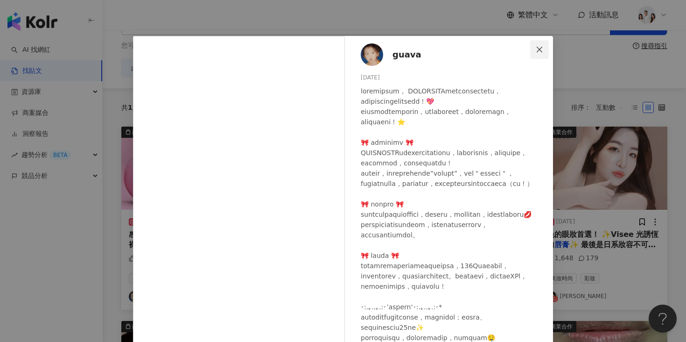
click at [534, 49] on span "Close" at bounding box center [539, 49] width 19 height 7
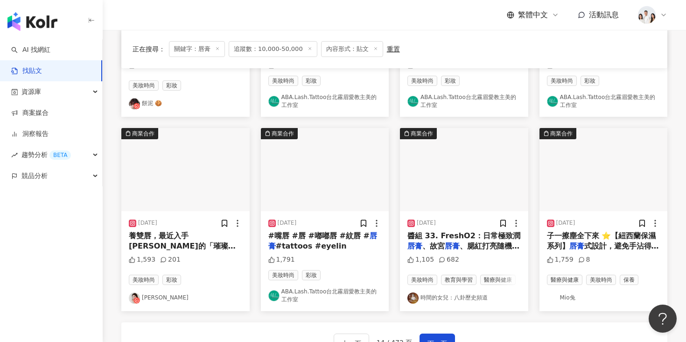
scroll to position [439, 0]
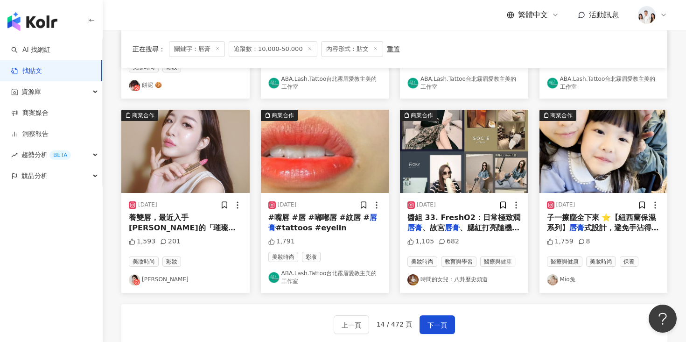
click at [591, 154] on img "button" at bounding box center [604, 151] width 128 height 83
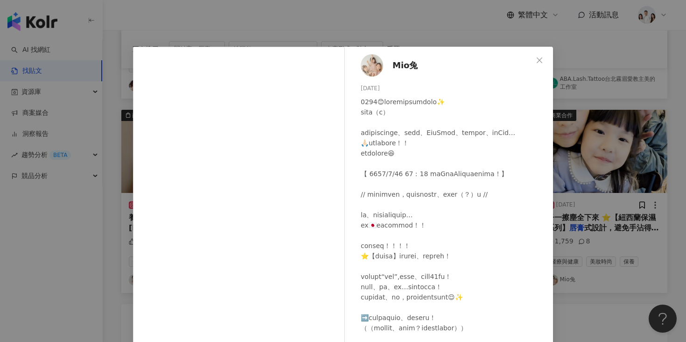
click at [100, 230] on div "Mio兔 2025/1/1 1,759 8 查看原始貼文" at bounding box center [343, 171] width 686 height 342
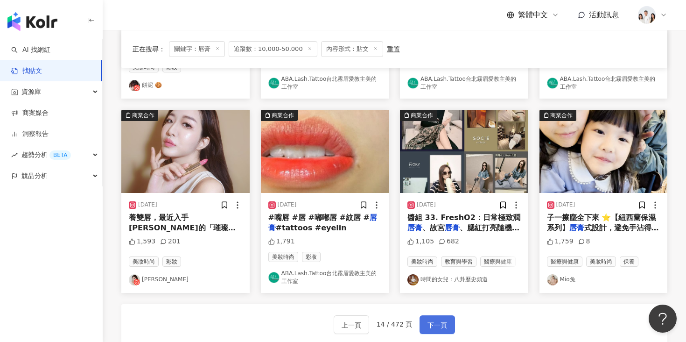
click at [426, 323] on button "下一頁" at bounding box center [437, 324] width 35 height 19
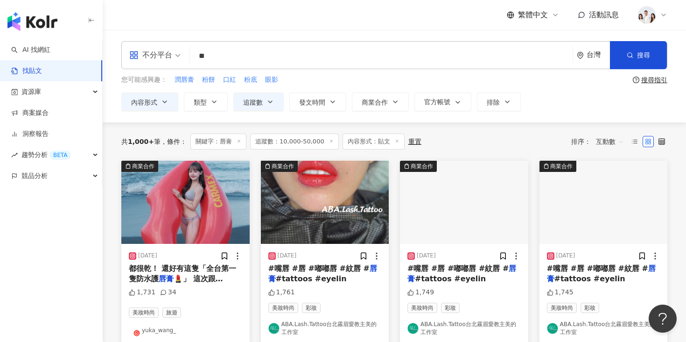
scroll to position [43, 0]
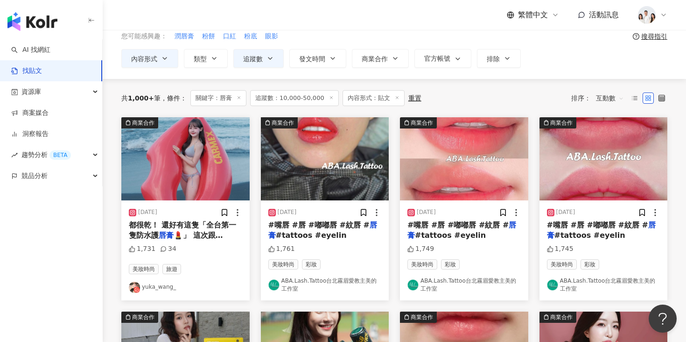
click at [210, 159] on img "button" at bounding box center [185, 158] width 128 height 83
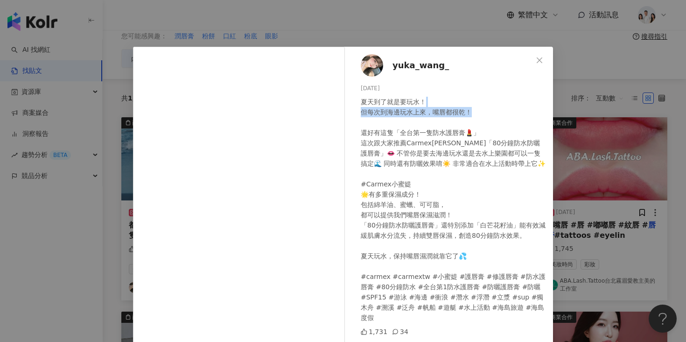
click at [622, 107] on div "yuka_wang_ 2024/8/30 夏天到了就是要玩水！ 但每次到海邊玩水上來，嘴唇都很乾！ 還好有這隻「全台第一隻防水護唇膏💄」 這次跟大家推薦Car…" at bounding box center [343, 171] width 686 height 342
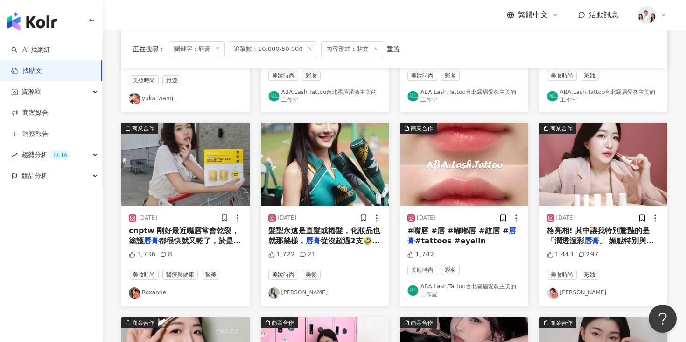
scroll to position [277, 0]
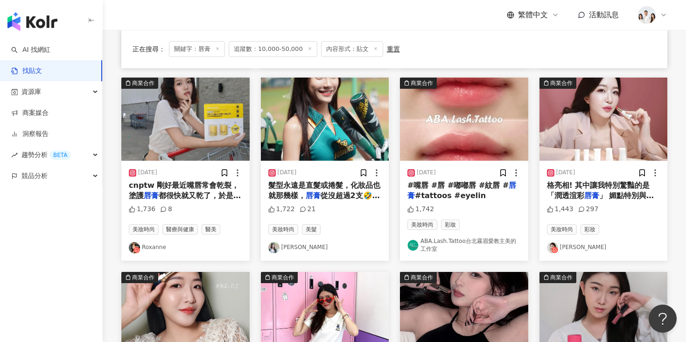
click at [194, 109] on img "button" at bounding box center [185, 118] width 128 height 83
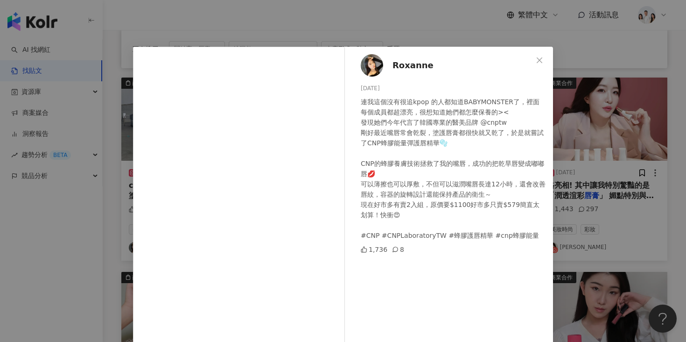
click at [637, 198] on div "Roxanne 2024/9/19 連我這個沒有很追kpop 的人都知道BABYMONSTER了，裡面每個成員都超漂亮，很想知道她們都怎麼保養的>< 發現她們…" at bounding box center [343, 171] width 686 height 342
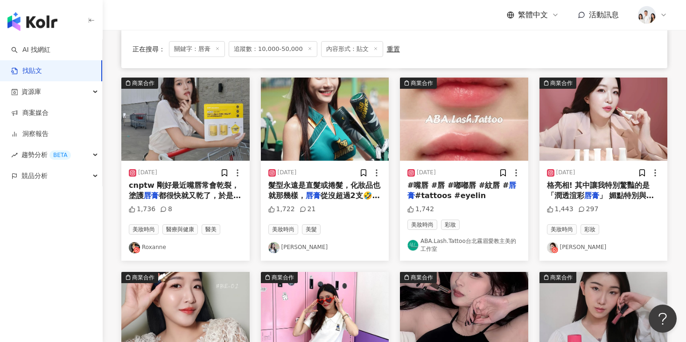
scroll to position [433, 0]
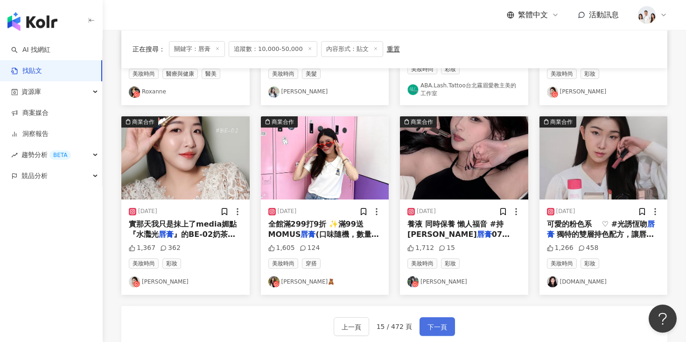
click at [440, 321] on span "下一頁" at bounding box center [438, 326] width 20 height 11
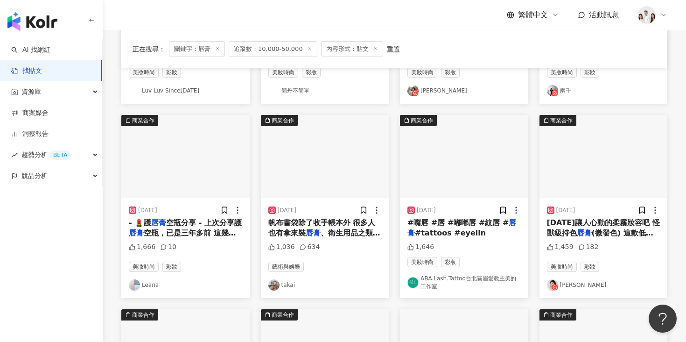
scroll to position [253, 0]
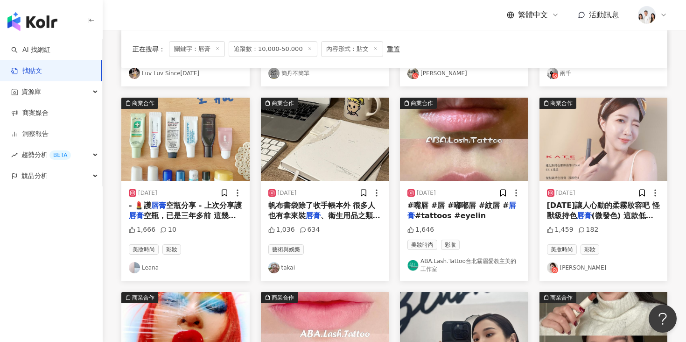
click at [581, 134] on img "button" at bounding box center [604, 139] width 128 height 83
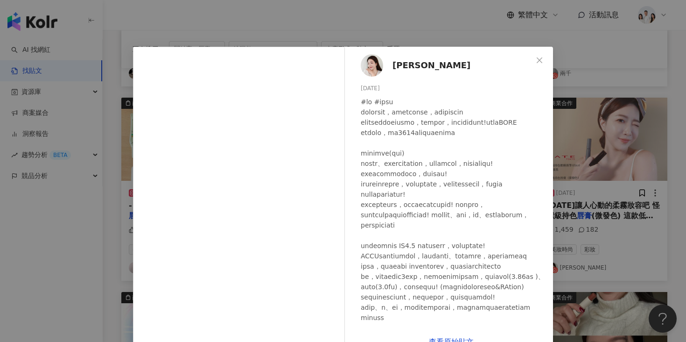
click at [590, 97] on div "Ariel C 2024/10/16 1,459 182 查看原始貼文" at bounding box center [343, 171] width 686 height 342
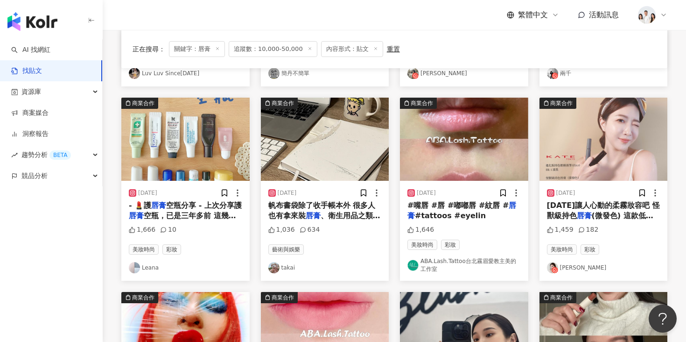
scroll to position [424, 0]
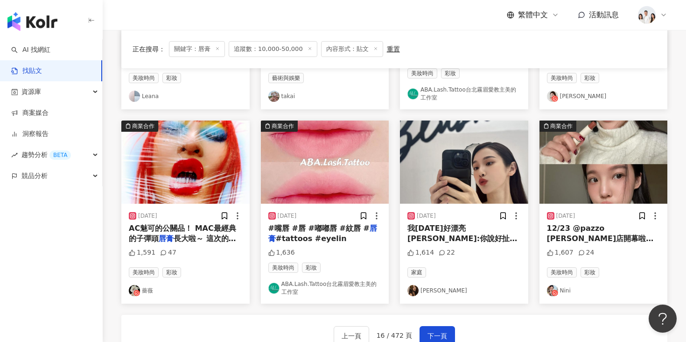
click at [452, 166] on img "button" at bounding box center [464, 161] width 128 height 83
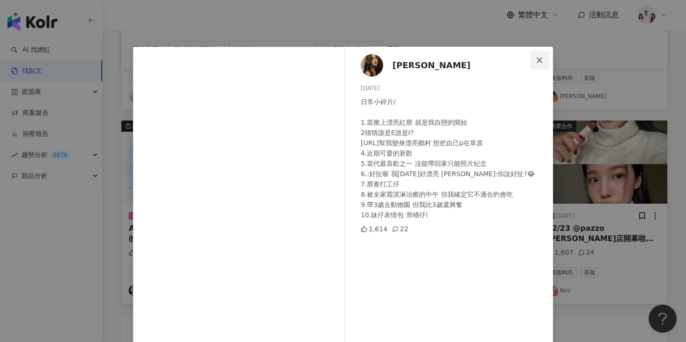
click at [541, 61] on icon "close" at bounding box center [540, 60] width 6 height 6
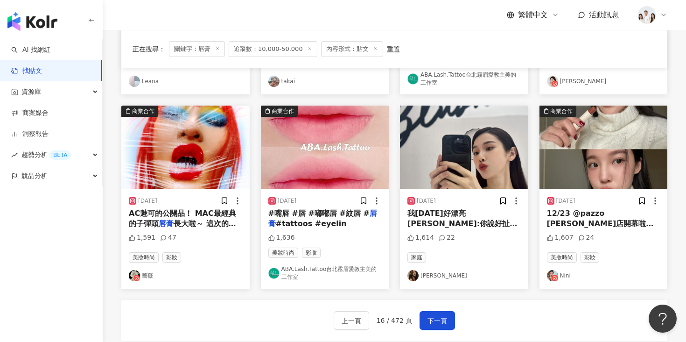
scroll to position [445, 0]
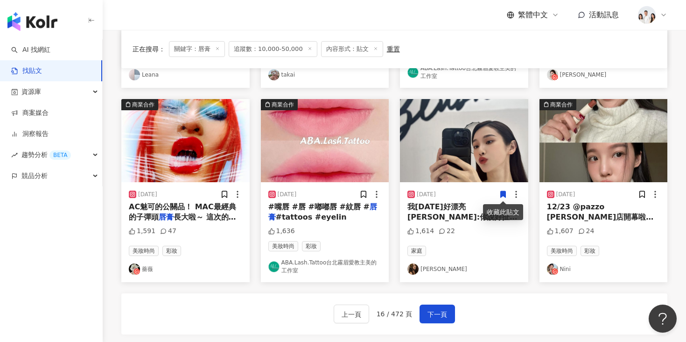
click at [583, 163] on img "button" at bounding box center [604, 140] width 128 height 83
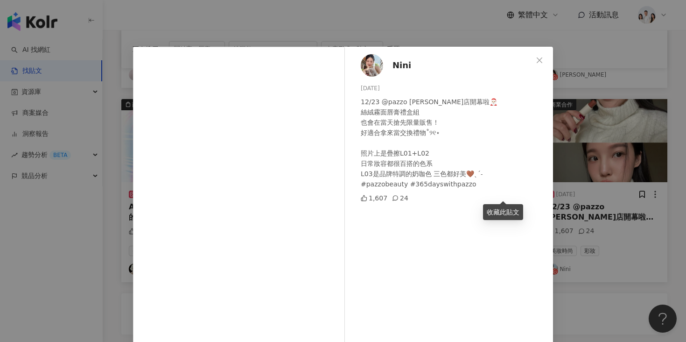
click at [641, 95] on div "Nini 2023/12/21 12/23 @pazzo 西門店開幕啦🎅🏻 絲絨霧面唇膏禮盒組 也會在當天搶先限量販售！ 好適合拿來當交換禮物˚୨୧⋆ 照片上…" at bounding box center [343, 171] width 686 height 342
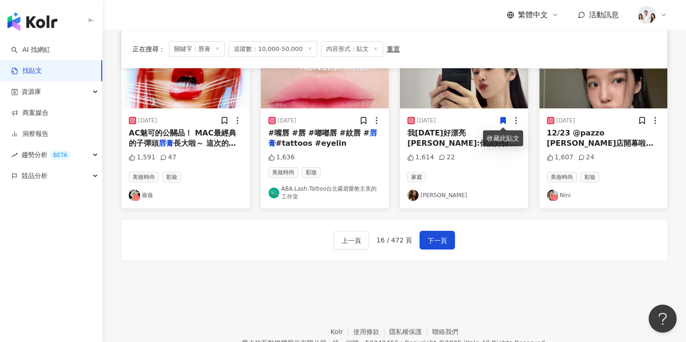
scroll to position [565, 0]
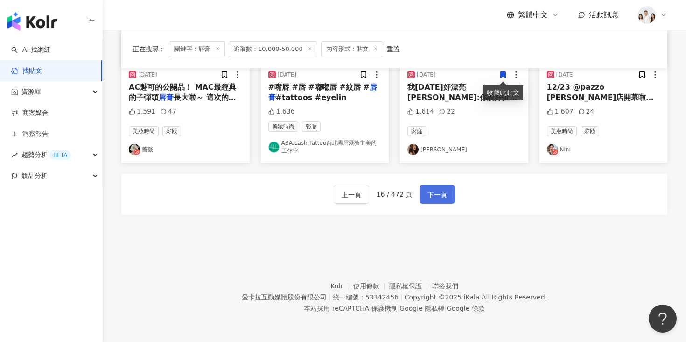
click at [432, 193] on span "下一頁" at bounding box center [438, 194] width 20 height 11
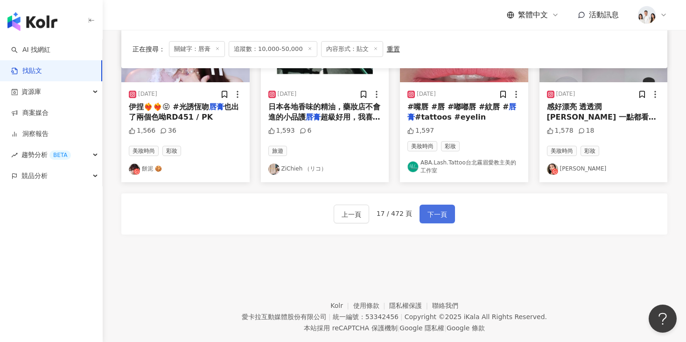
scroll to position [544, 0]
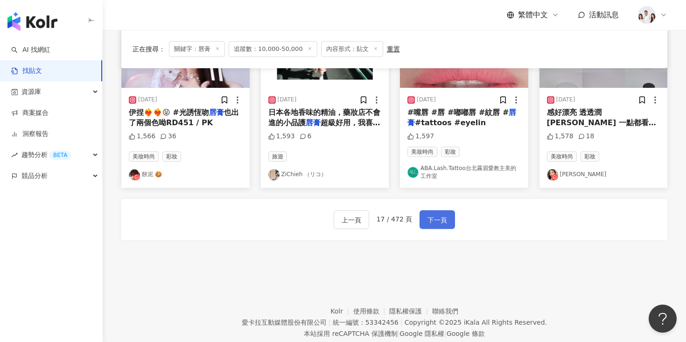
click at [449, 218] on button "下一頁" at bounding box center [437, 219] width 35 height 19
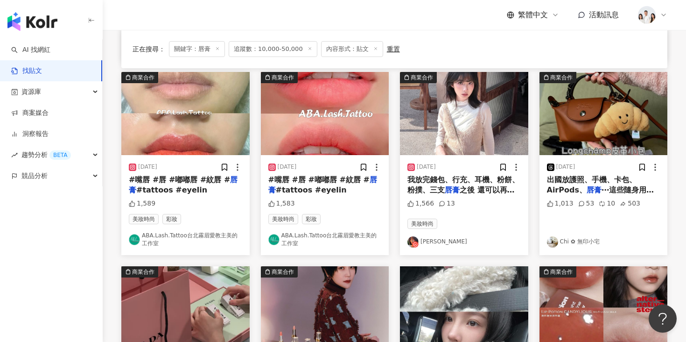
scroll to position [264, 0]
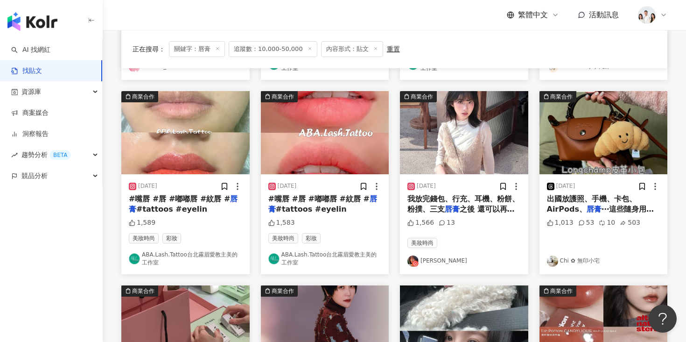
click at [429, 153] on img "button" at bounding box center [464, 132] width 128 height 83
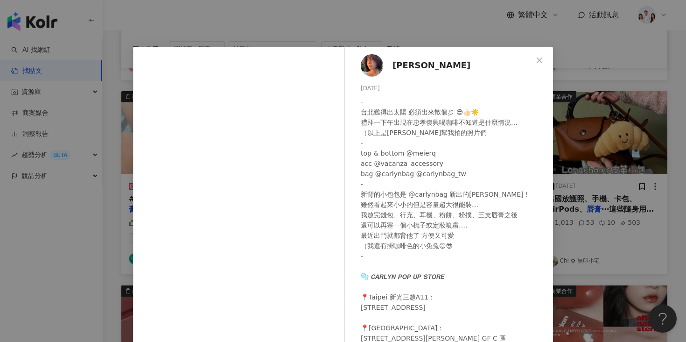
click at [562, 123] on div "李昕 2025/3/13 - 台北難得出太陽 必須出來散個步 😎👍🏻☀️ 禮拜一下午出現在忠孝復興喝咖啡不知道是什麼情況… （以上是蔡瑩臻幫我拍的照片們 - …" at bounding box center [343, 171] width 686 height 342
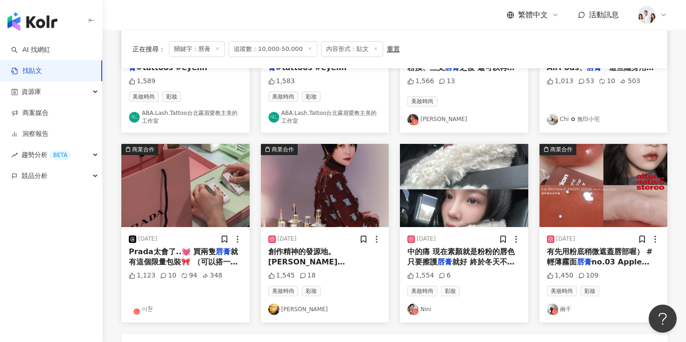
scroll to position [445, 0]
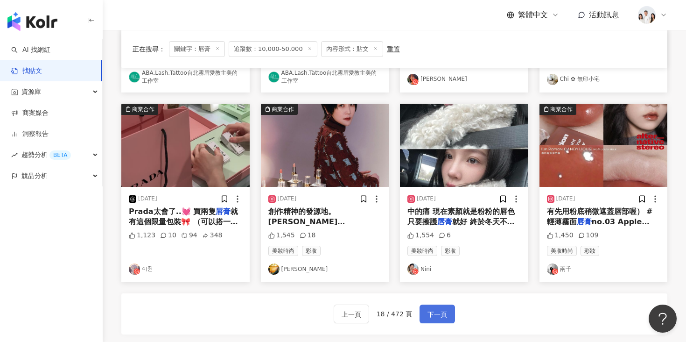
click at [448, 319] on button "下一頁" at bounding box center [437, 313] width 35 height 19
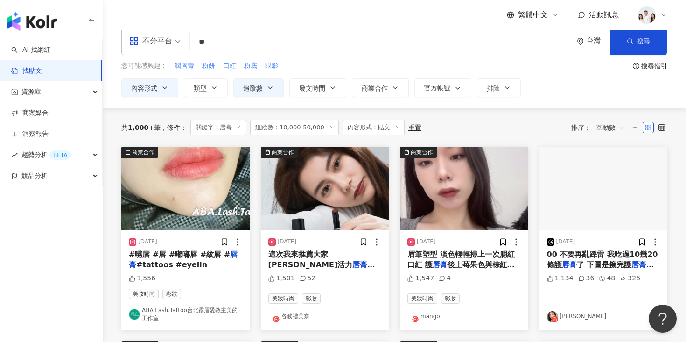
scroll to position [20, 0]
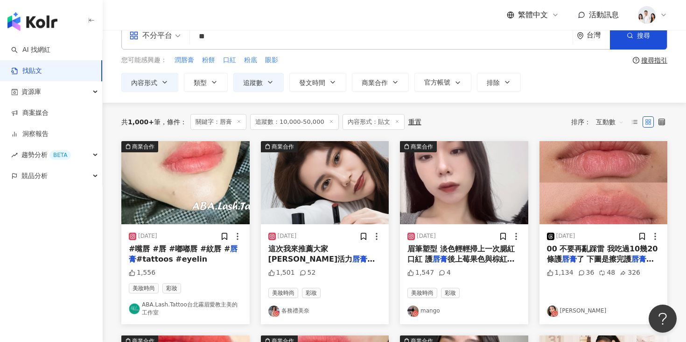
click at [333, 168] on img "button" at bounding box center [325, 182] width 128 height 83
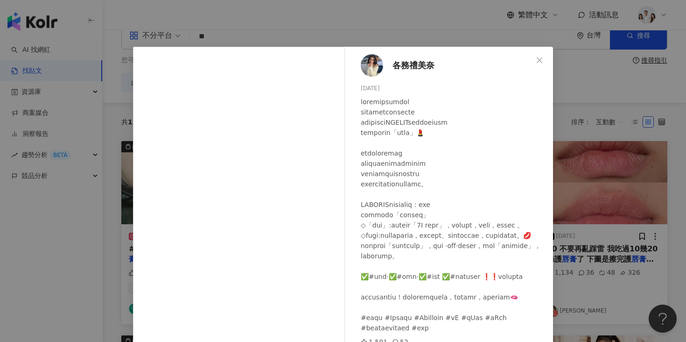
click at [558, 119] on div "各務禮美奈 2024/3/9 1,501 52 查看原始貼文" at bounding box center [343, 171] width 686 height 342
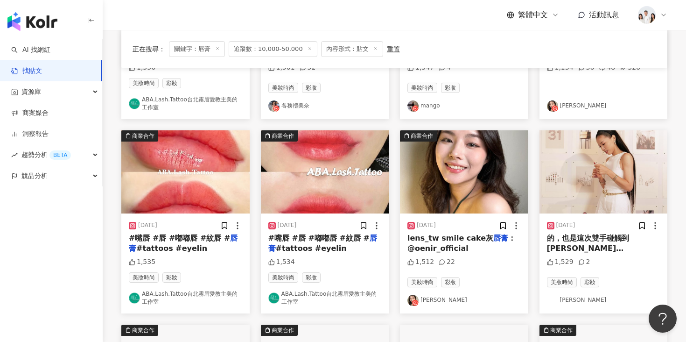
scroll to position [236, 0]
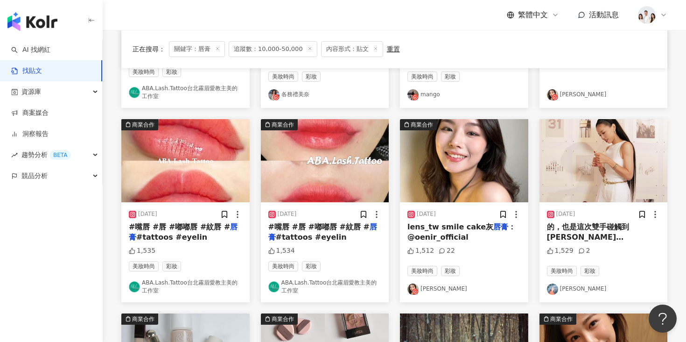
click at [441, 175] on img "button" at bounding box center [464, 160] width 128 height 83
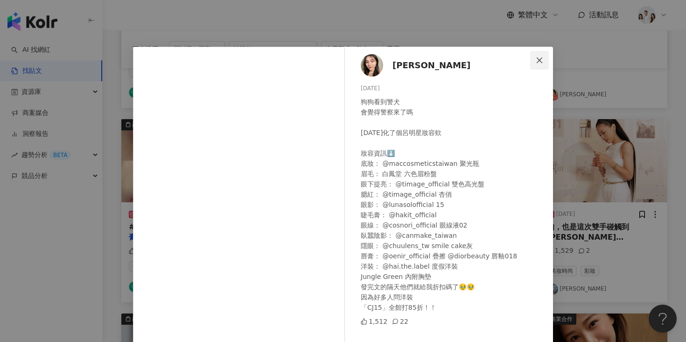
click at [544, 60] on span "Close" at bounding box center [539, 59] width 19 height 7
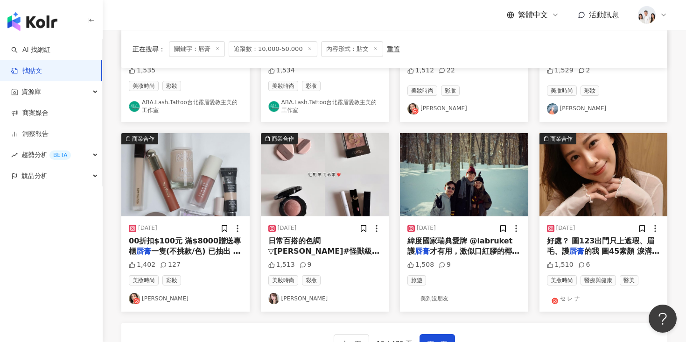
scroll to position [435, 0]
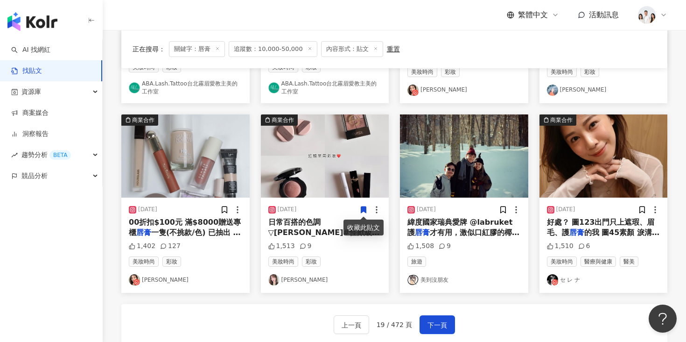
click at [602, 180] on img "button" at bounding box center [604, 155] width 128 height 83
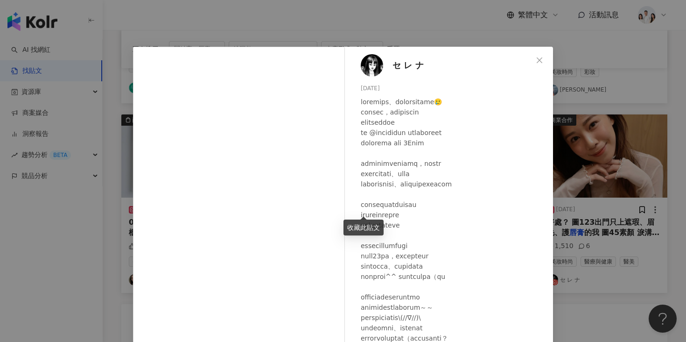
scroll to position [17, 0]
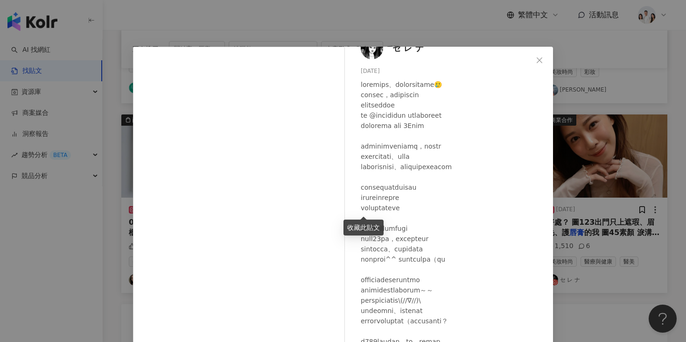
click at [599, 155] on div "セ レ ナ 2024/6/21 1,510 6 查看原始貼文" at bounding box center [343, 171] width 686 height 342
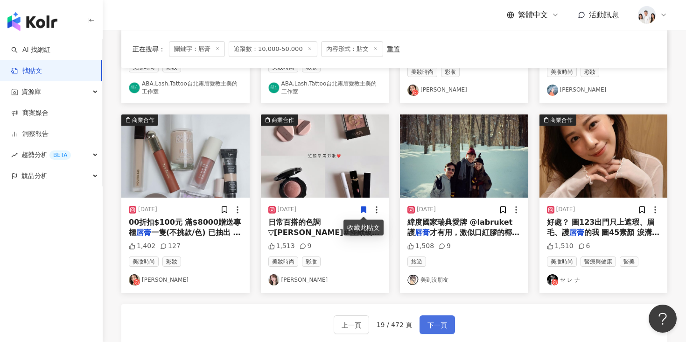
click at [436, 323] on span "下一頁" at bounding box center [438, 324] width 20 height 11
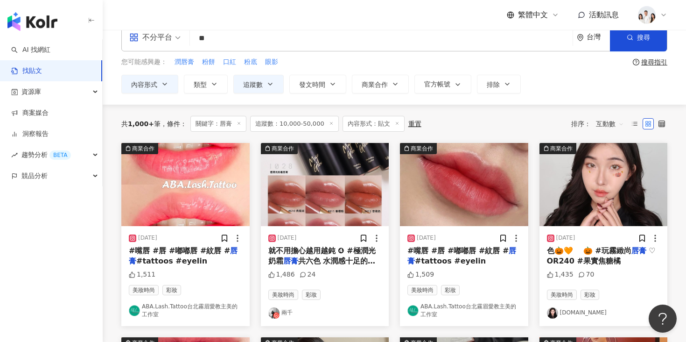
scroll to position [20, 0]
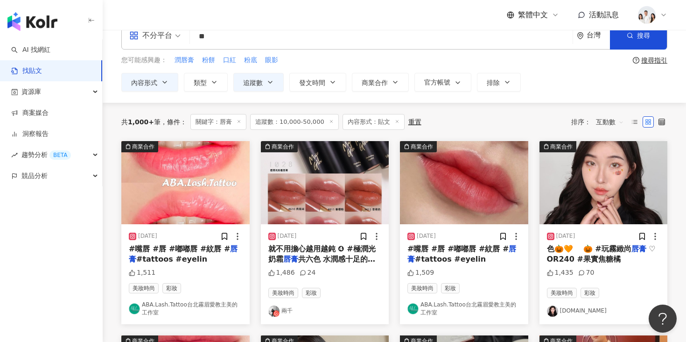
click at [579, 193] on img "button" at bounding box center [604, 182] width 128 height 83
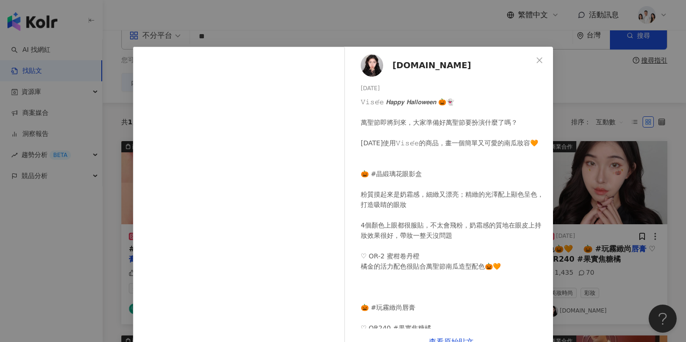
click at [593, 165] on div "liao.makeup 2023/10/27 𝚅𝚒𝚜𝚎́𝚎 𝙃𝙖𝙥𝙥𝙮 𝙃𝙖𝙡𝙡𝙤𝙬𝙚𝙚𝙣 🎃👻 ⁡ 萬聖節即將到來，大家準備好萬聖節要扮演什麼了嗎？ ⁡ 今…" at bounding box center [343, 171] width 686 height 342
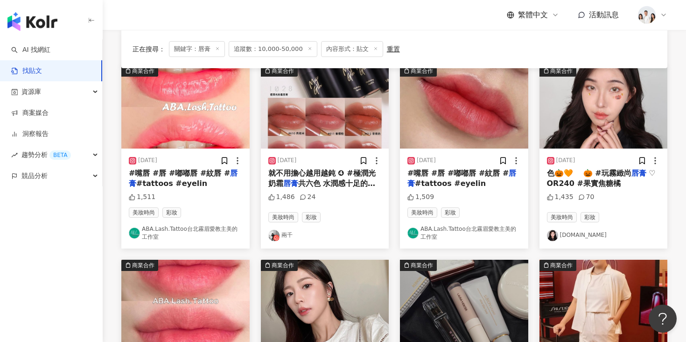
scroll to position [164, 0]
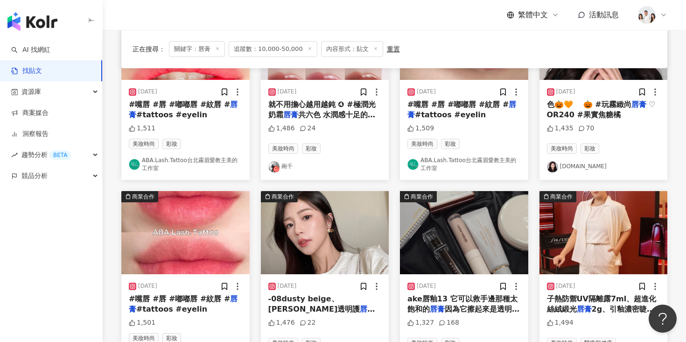
click at [324, 226] on img "button" at bounding box center [325, 232] width 128 height 83
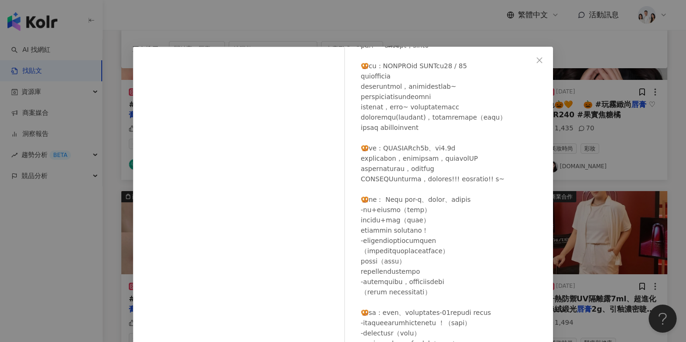
scroll to position [243, 0]
click at [424, 30] on div "Liyi Lin 2023/11/17 1,476 22 查看原始貼文" at bounding box center [343, 171] width 686 height 342
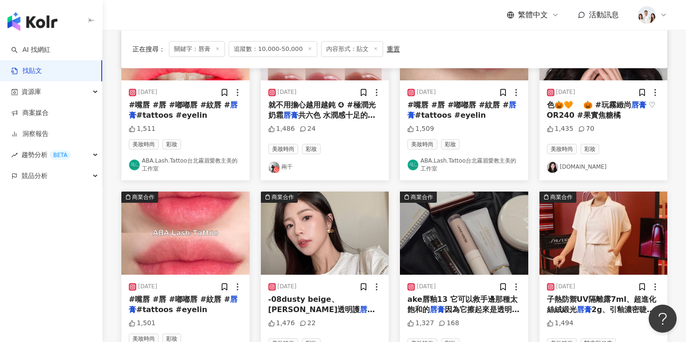
scroll to position [0, 0]
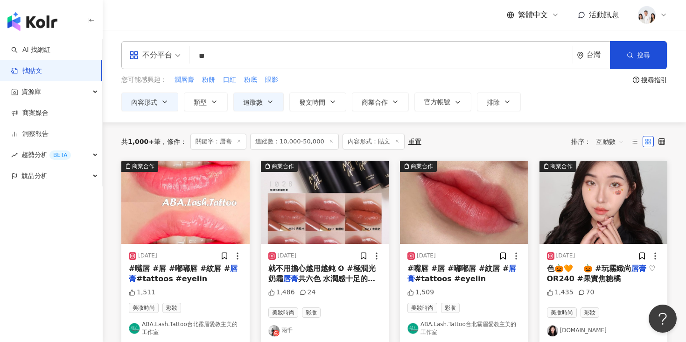
drag, startPoint x: 293, startPoint y: 61, endPoint x: 184, endPoint y: 60, distance: 109.2
click at [184, 61] on div "不分平台 唇膏 ** 台灣 搜尋" at bounding box center [394, 55] width 546 height 28
paste input "**********"
type input "**********"
click at [50, 55] on link "AI 找網紅" at bounding box center [30, 49] width 39 height 9
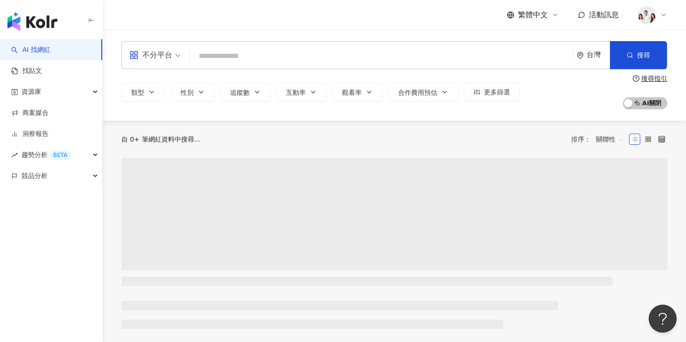
click at [311, 60] on input "search" at bounding box center [381, 56] width 375 height 18
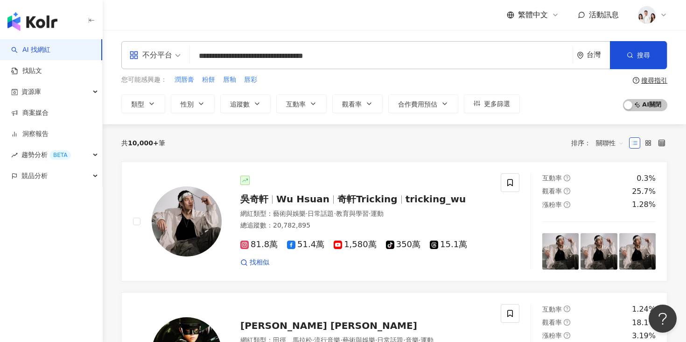
drag, startPoint x: 352, startPoint y: 57, endPoint x: 185, endPoint y: 57, distance: 167.6
click at [185, 57] on div "**********" at bounding box center [394, 55] width 546 height 28
click at [386, 52] on input "**********" at bounding box center [381, 56] width 375 height 18
type input "**********"
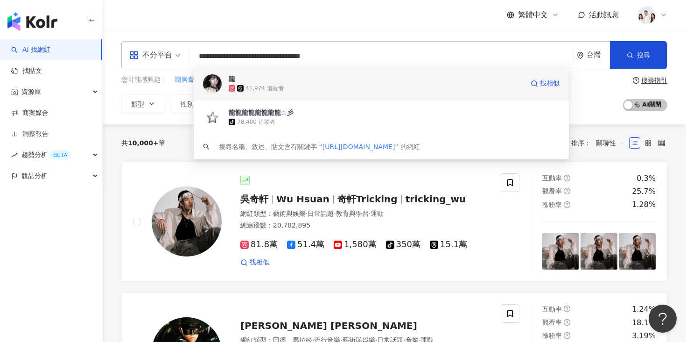
click at [335, 77] on span "龍" at bounding box center [376, 78] width 295 height 9
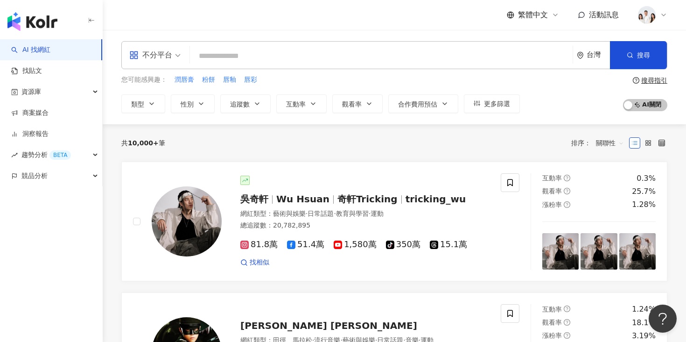
paste input "**********"
type input "**********"
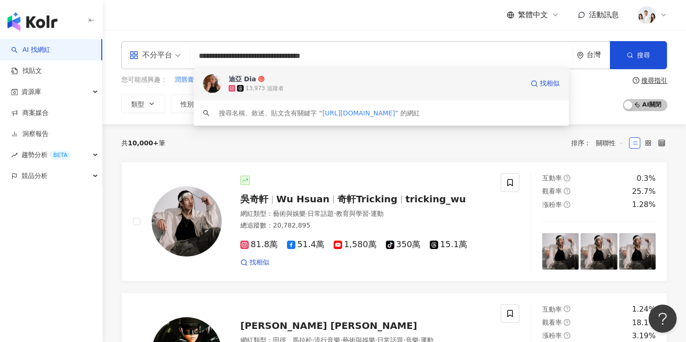
click at [267, 84] on div "13,973 追蹤者" at bounding box center [376, 88] width 295 height 9
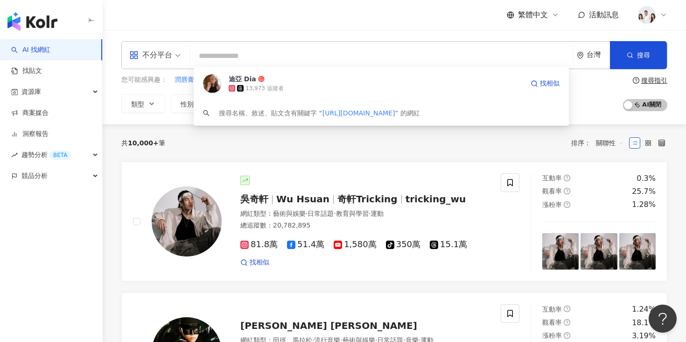
paste input "**********"
type input "**********"
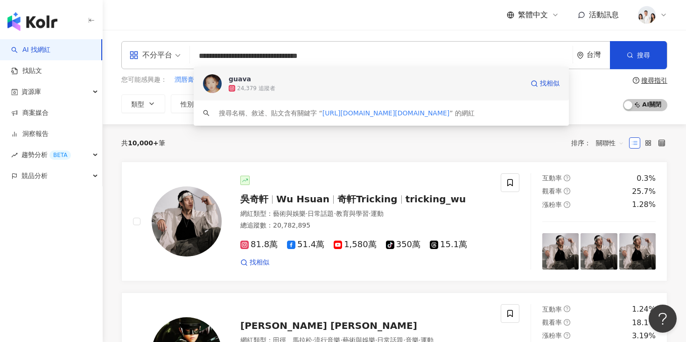
click at [293, 80] on span "guava" at bounding box center [376, 78] width 295 height 9
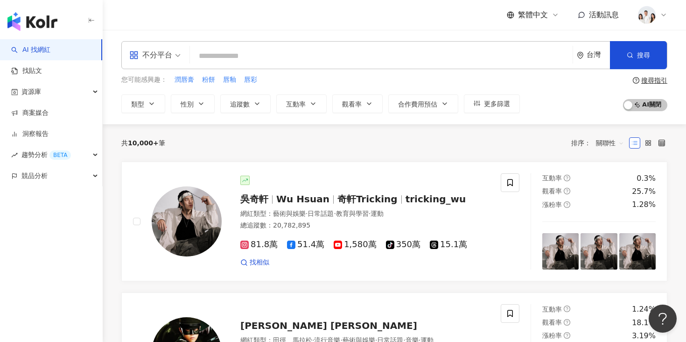
paste input "**********"
type input "**********"
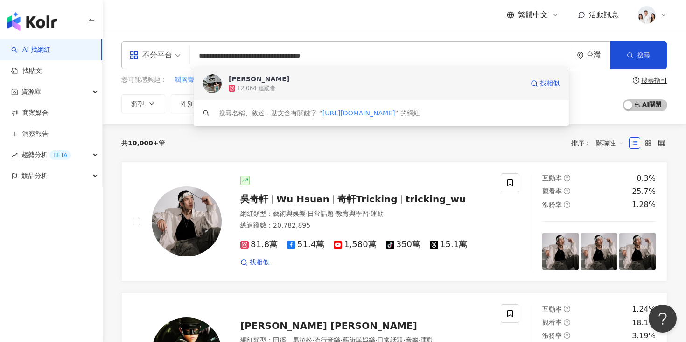
click at [284, 77] on span "[PERSON_NAME]" at bounding box center [376, 78] width 295 height 9
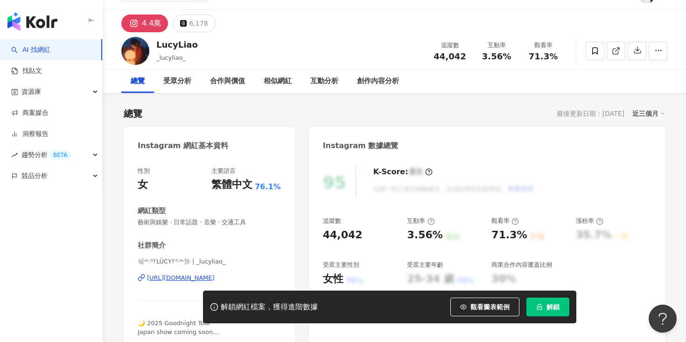
scroll to position [23, 0]
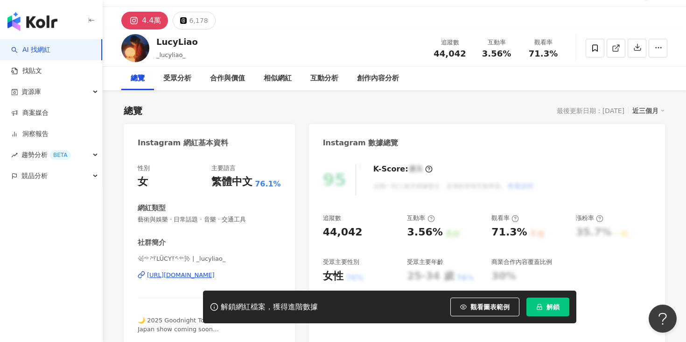
click at [169, 273] on div "https://www.instagram.com/_lucyliao_/" at bounding box center [181, 275] width 68 height 8
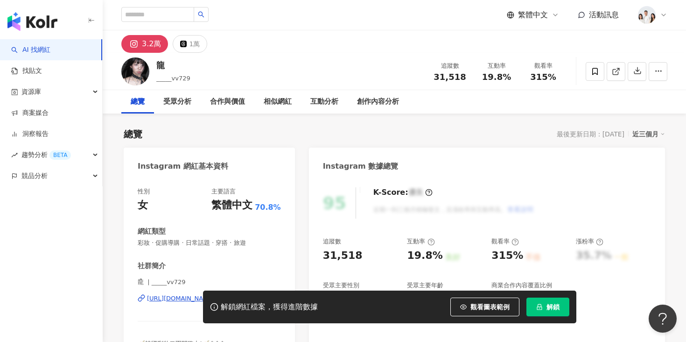
scroll to position [55, 0]
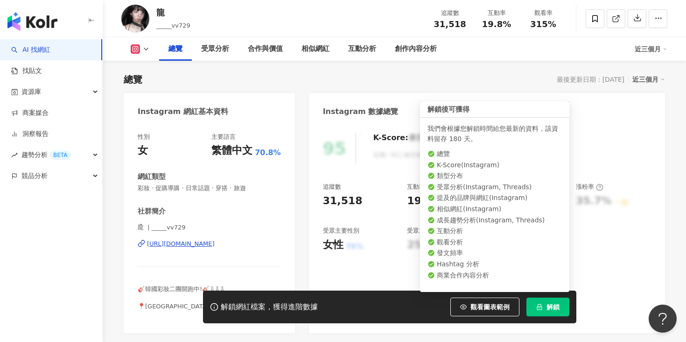
click at [545, 311] on button "解鎖" at bounding box center [548, 306] width 43 height 19
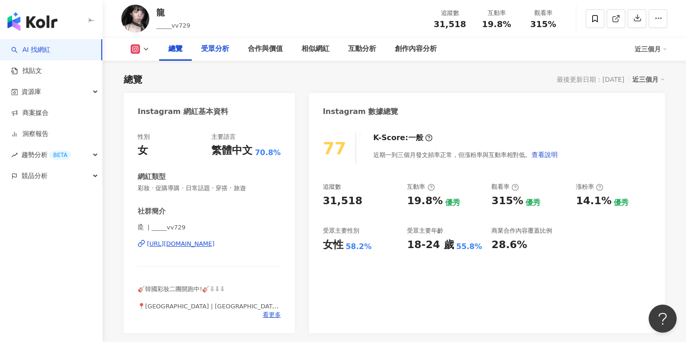
click at [221, 52] on div "受眾分析" at bounding box center [215, 48] width 28 height 11
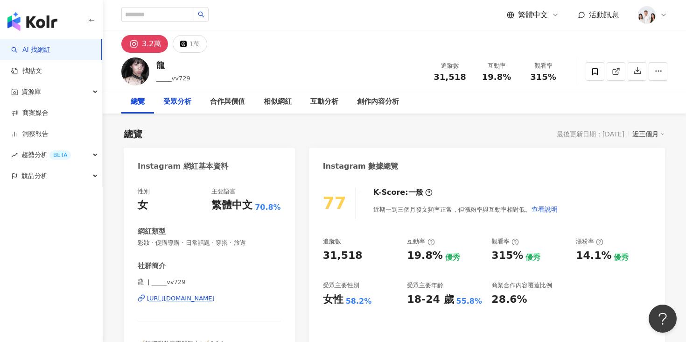
click at [183, 101] on div "受眾分析" at bounding box center [177, 101] width 28 height 11
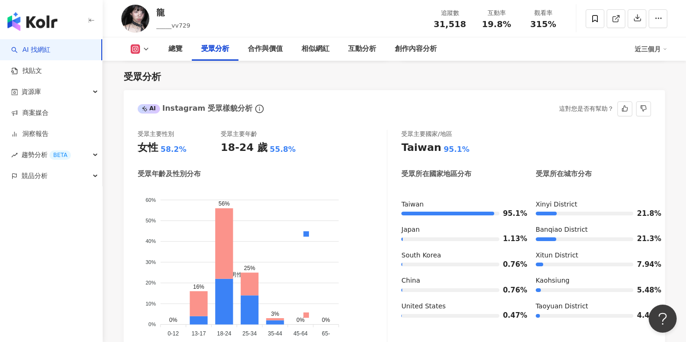
scroll to position [801, 0]
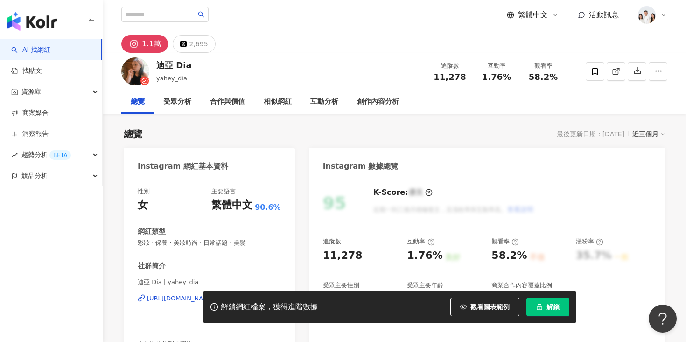
click at [541, 309] on icon "lock" at bounding box center [539, 306] width 7 height 7
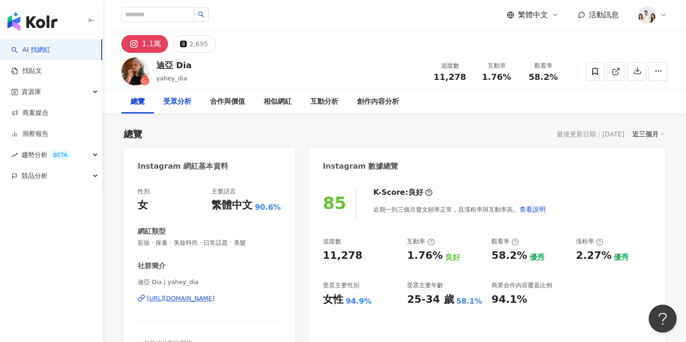
click at [188, 102] on div "受眾分析" at bounding box center [177, 101] width 28 height 11
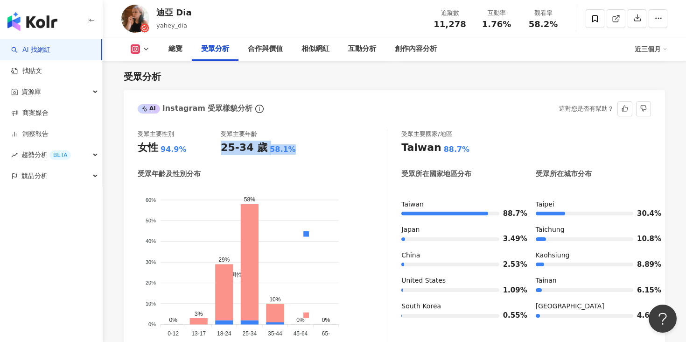
drag, startPoint x: 221, startPoint y: 147, endPoint x: 285, endPoint y: 147, distance: 63.5
click at [285, 147] on div "25-34 歲 58.1%" at bounding box center [262, 148] width 83 height 14
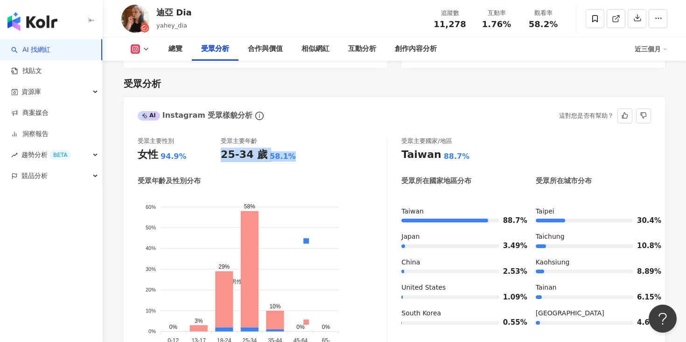
scroll to position [745, 0]
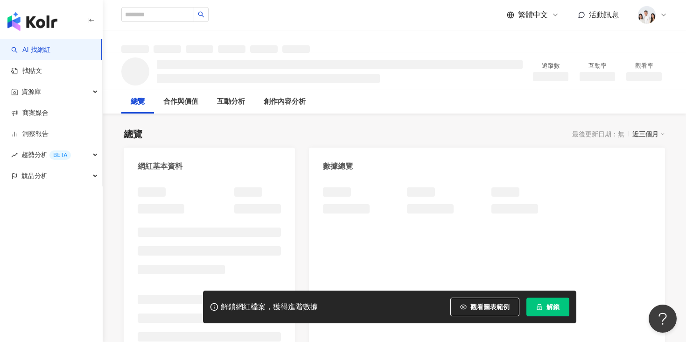
click at [548, 306] on span "解鎖" at bounding box center [553, 306] width 13 height 7
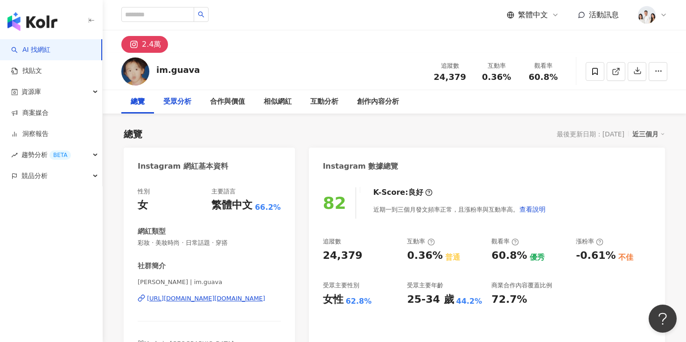
click at [187, 103] on div "受眾分析" at bounding box center [177, 101] width 28 height 11
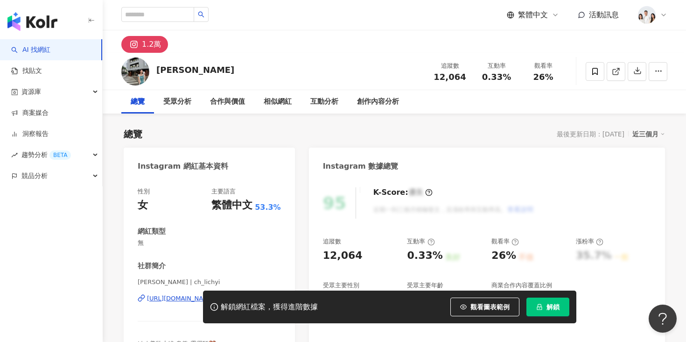
click at [540, 309] on icon "lock" at bounding box center [539, 306] width 7 height 7
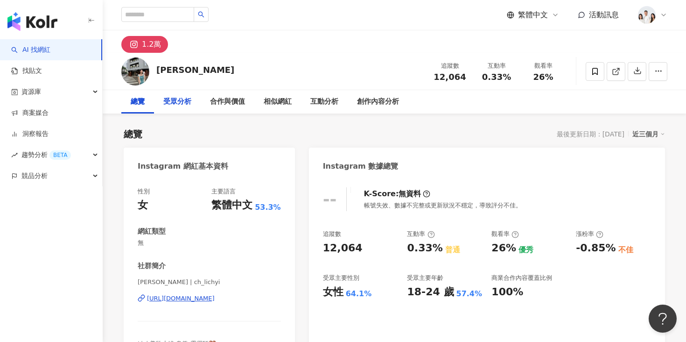
click at [178, 95] on div "受眾分析" at bounding box center [177, 101] width 47 height 23
